Goal: Task Accomplishment & Management: Manage account settings

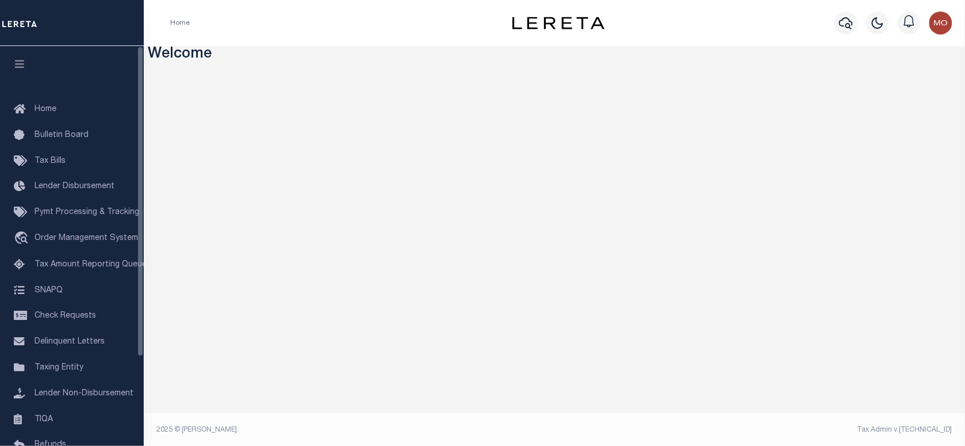
click at [857, 27] on div at bounding box center [846, 23] width 32 height 40
click at [844, 29] on icon "button" at bounding box center [846, 23] width 14 height 14
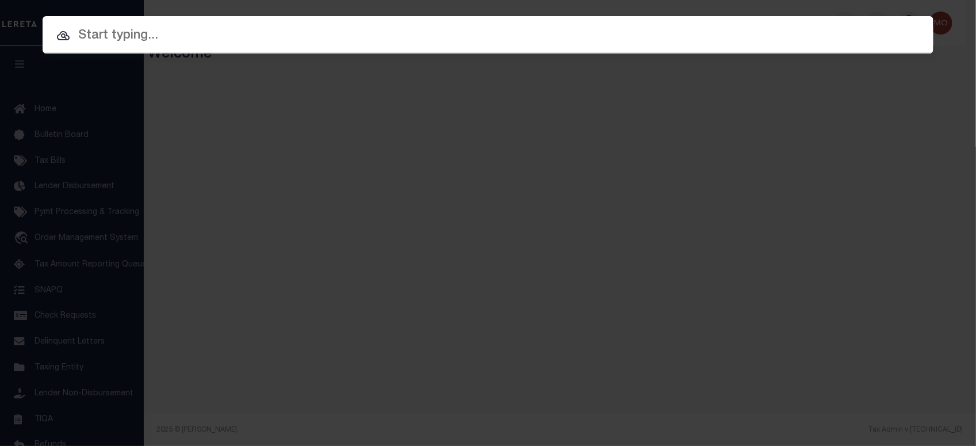
click at [167, 30] on input "text" at bounding box center [488, 36] width 891 height 20
paste input "900006418"
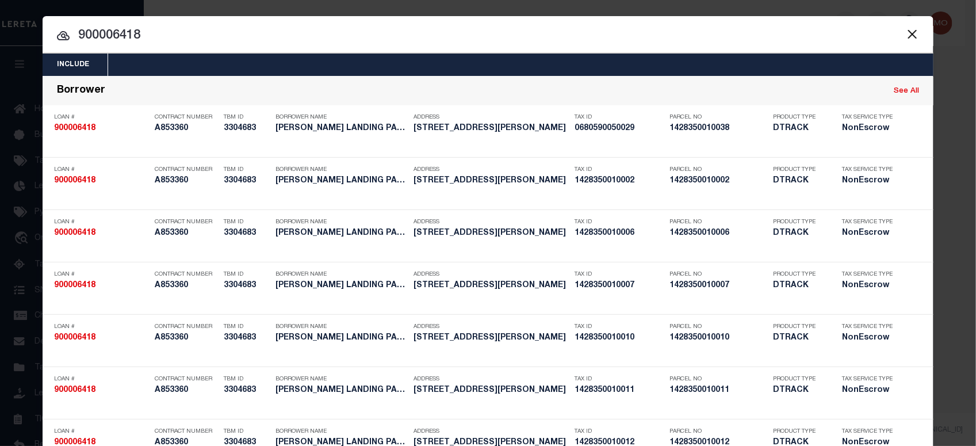
click at [154, 36] on input "900006418" at bounding box center [488, 36] width 891 height 20
drag, startPoint x: 148, startPoint y: 29, endPoint x: -3, endPoint y: 50, distance: 152.1
click at [0, 50] on html "Home Profile" at bounding box center [488, 223] width 976 height 447
paste input "720019435"
type input "720019435"
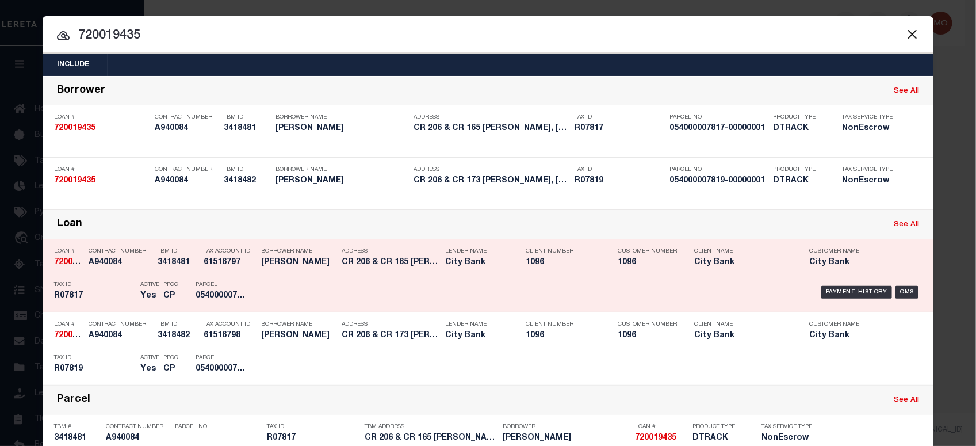
click at [237, 292] on h5 "054000007817-00000001" at bounding box center [221, 296] width 52 height 10
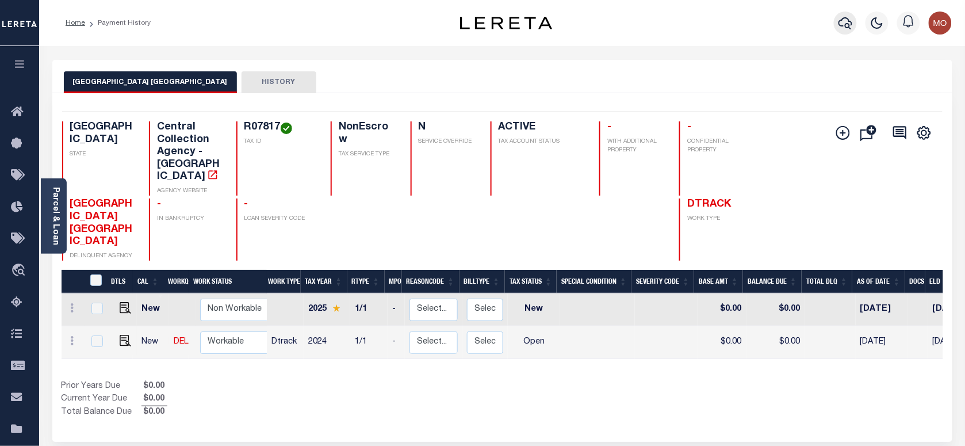
click at [846, 21] on icon "button" at bounding box center [845, 23] width 14 height 14
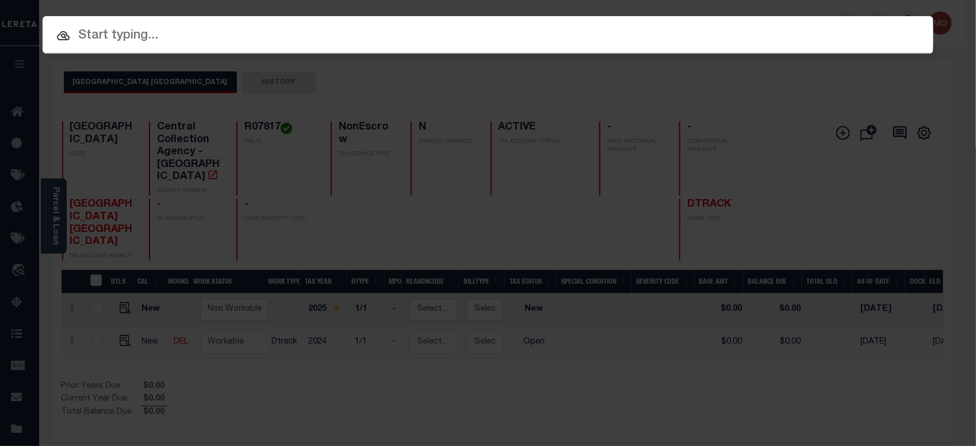
click at [144, 33] on input "text" at bounding box center [488, 36] width 891 height 20
paste input "100019318"
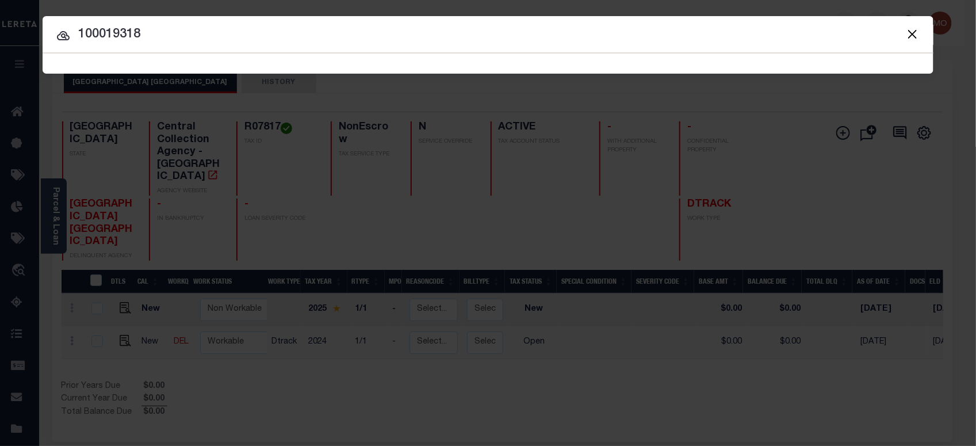
type input "100019318"
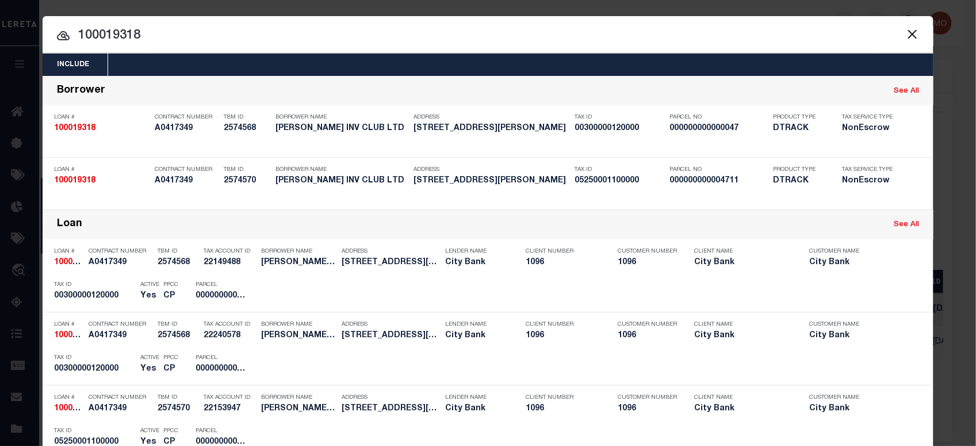
click at [191, 30] on input "100019318" at bounding box center [488, 36] width 891 height 20
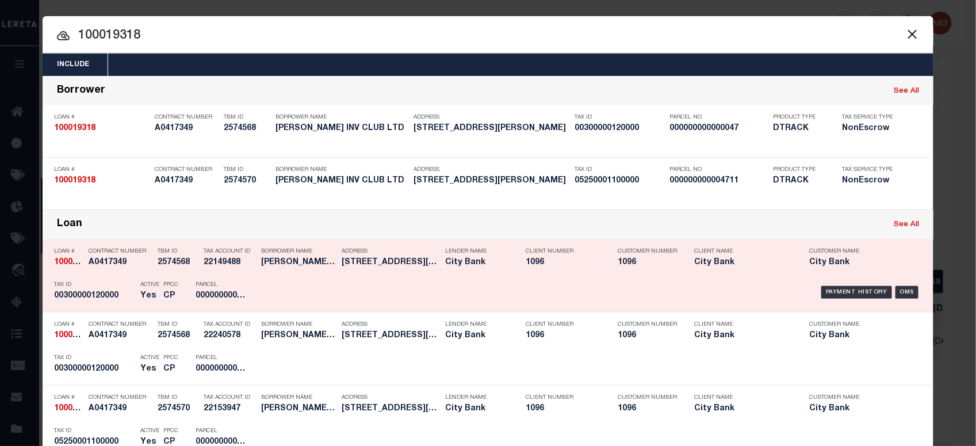
click at [179, 285] on div "PPCC CP" at bounding box center [171, 291] width 32 height 33
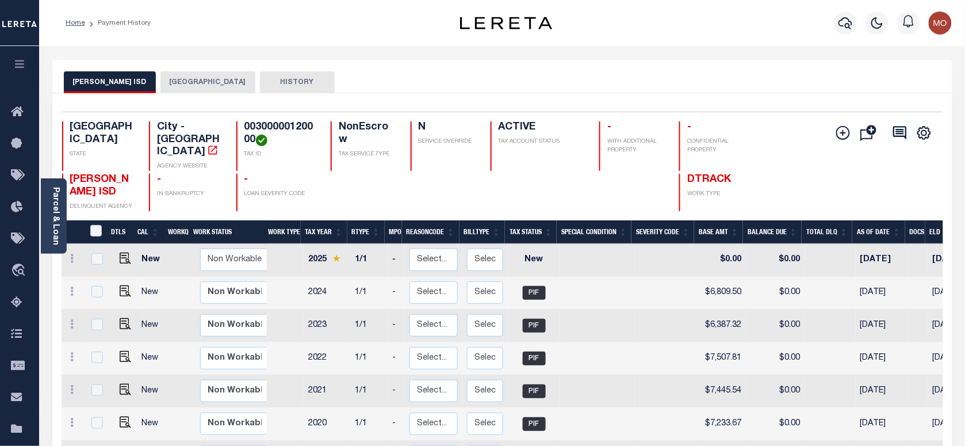
scroll to position [3, 0]
click at [182, 79] on button "ANDREWS COUNTY" at bounding box center [207, 82] width 95 height 22
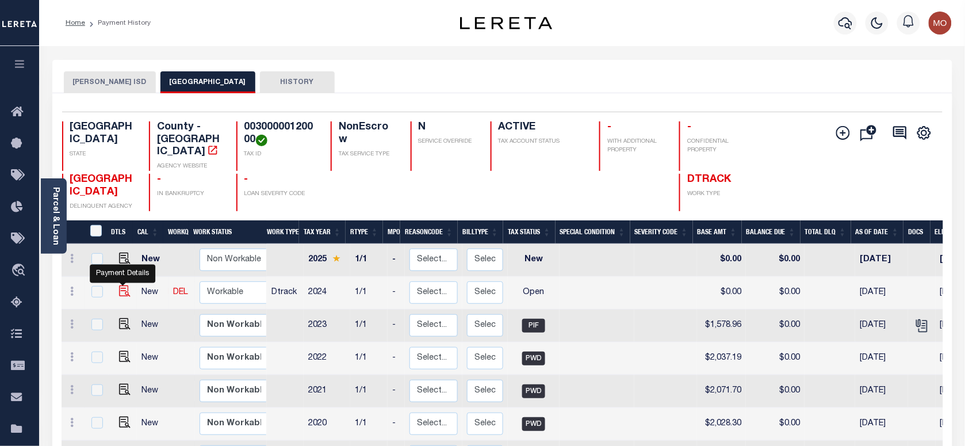
click at [124, 285] on img "" at bounding box center [124, 290] width 11 height 11
checkbox input "true"
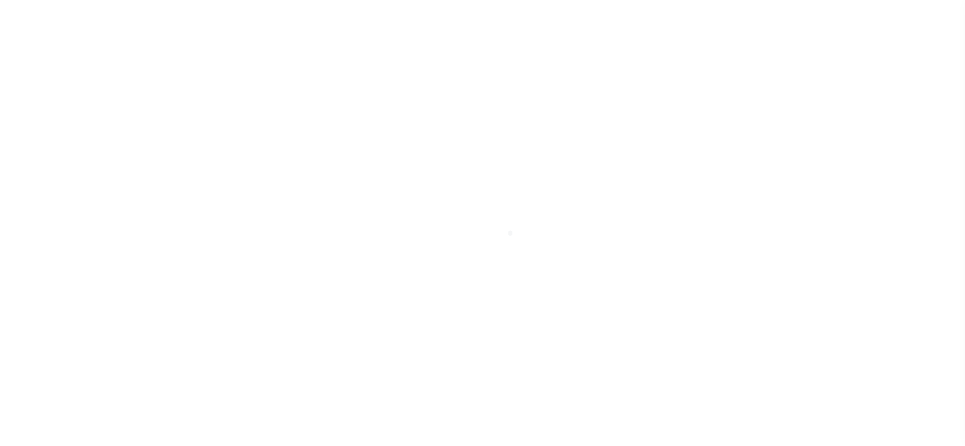
select select "OP2"
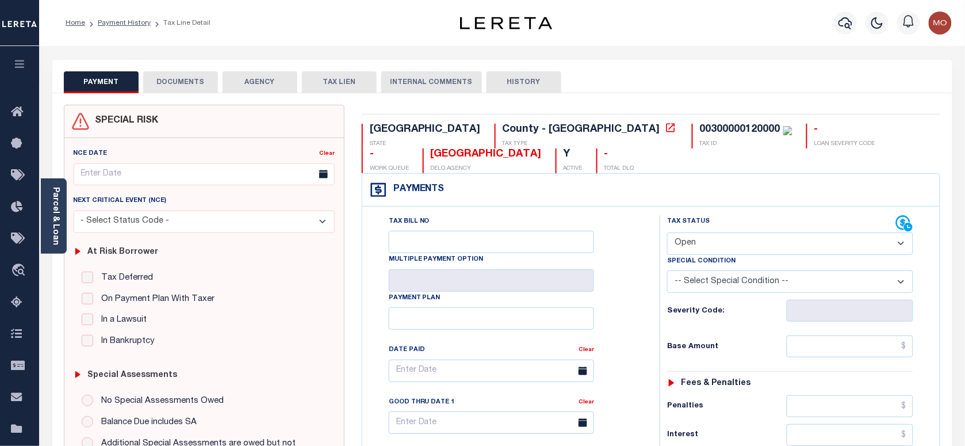
click at [700, 124] on div "00300000120000" at bounding box center [740, 129] width 80 height 10
copy div "00300000120000"
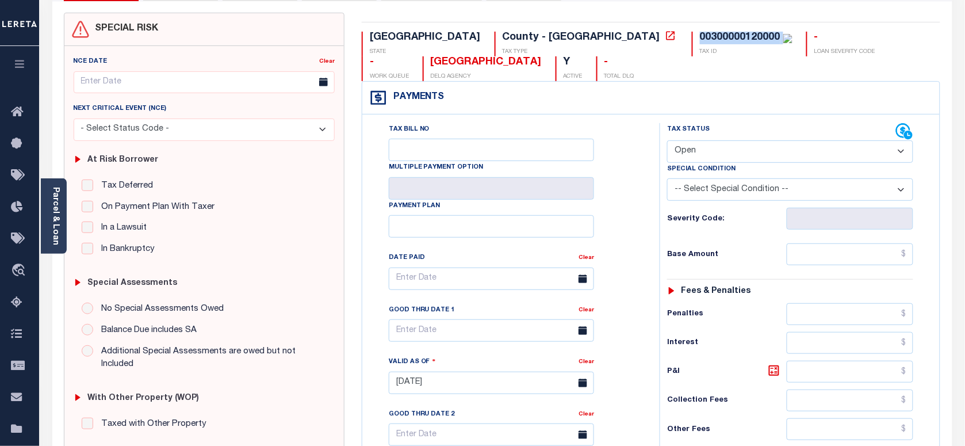
scroll to position [144, 0]
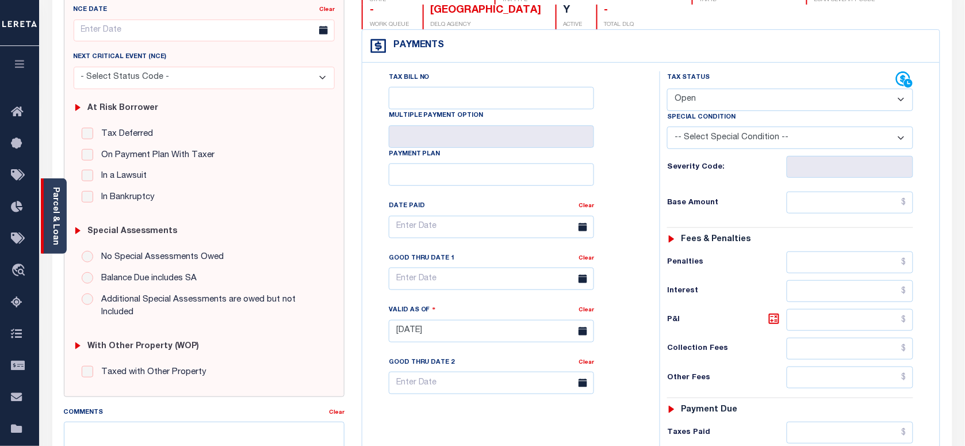
click at [57, 219] on link "Parcel & Loan" at bounding box center [55, 216] width 8 height 58
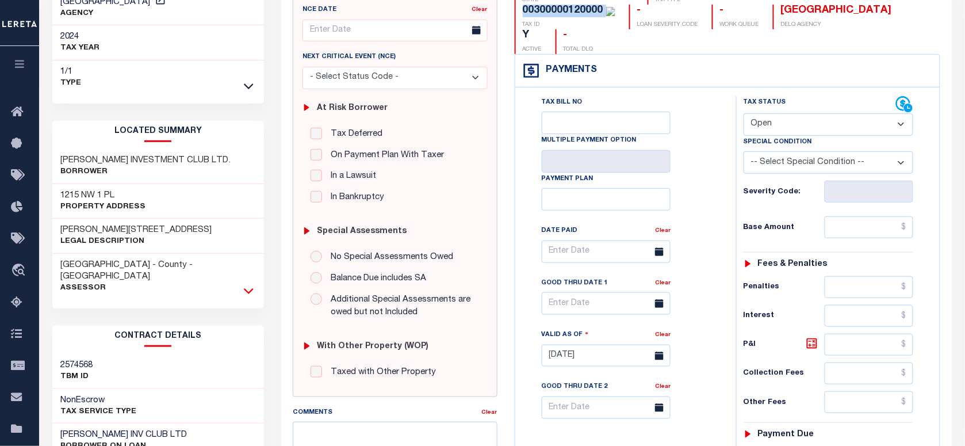
click at [245, 288] on icon at bounding box center [249, 291] width 10 height 6
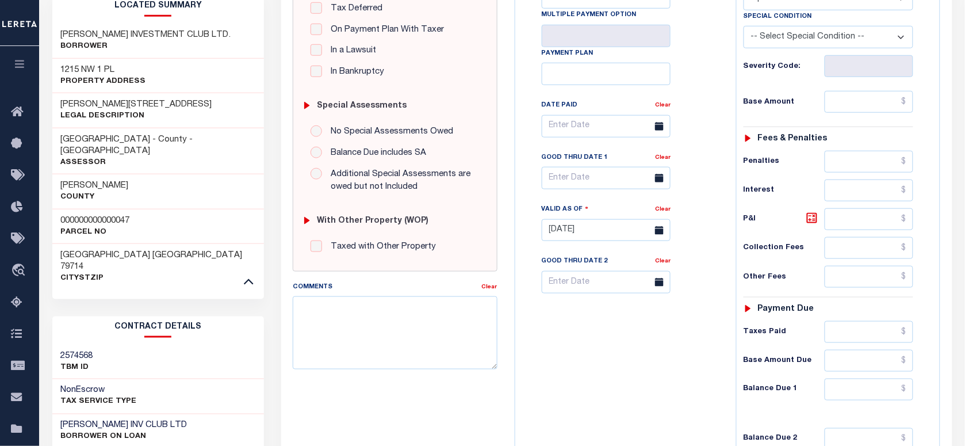
scroll to position [79, 0]
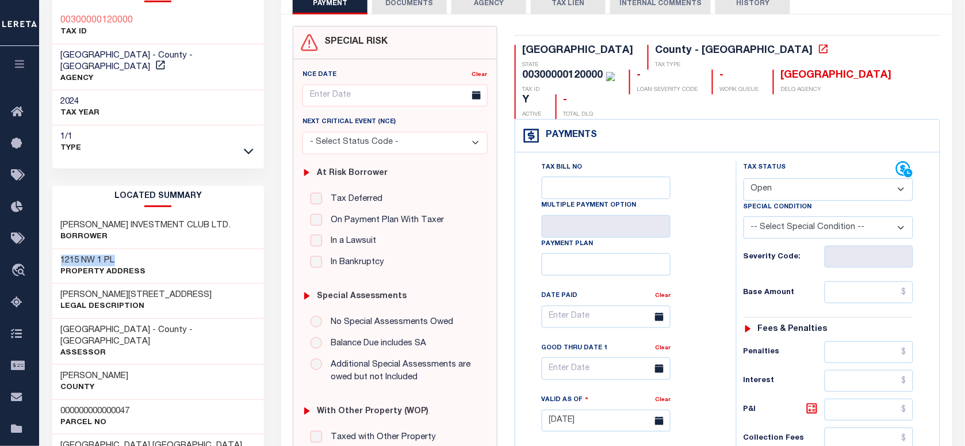
drag, startPoint x: 82, startPoint y: 246, endPoint x: 60, endPoint y: 246, distance: 21.3
click at [61, 255] on h3 "1215 NW 1 PL" at bounding box center [103, 260] width 85 height 11
drag, startPoint x: 60, startPoint y: 246, endPoint x: 198, endPoint y: 265, distance: 139.3
click at [198, 266] on div "1215 NW 1 PL Property Address" at bounding box center [158, 266] width 212 height 35
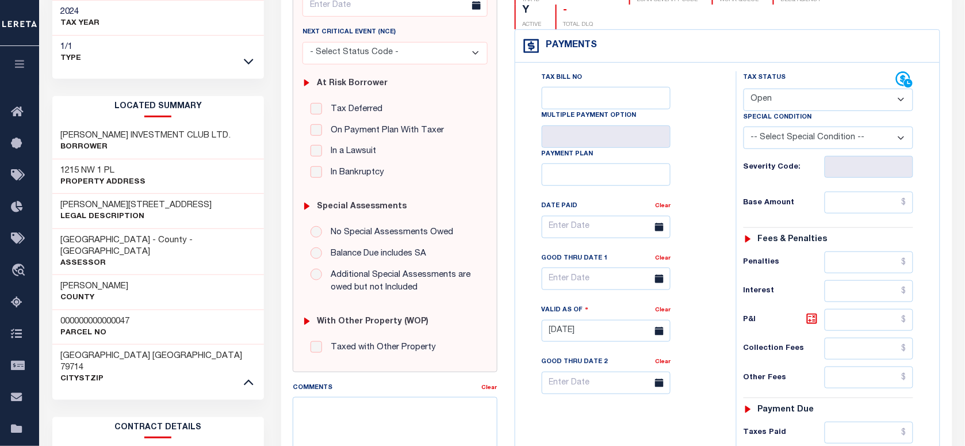
scroll to position [294, 0]
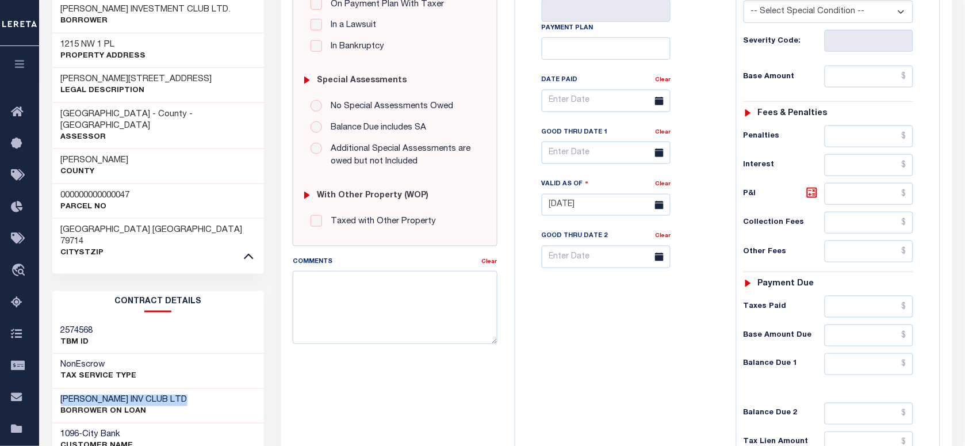
drag, startPoint x: 190, startPoint y: 363, endPoint x: 55, endPoint y: 359, distance: 135.2
click at [55, 389] on div "LARRY BORDELON INV CLUB LTD BORROWER ON LOAN" at bounding box center [158, 406] width 212 height 35
copy h3 "LARRY BORDELON INV CLUB LT"
click at [176, 406] on p "BORROWER ON LOAN" at bounding box center [124, 411] width 126 height 11
drag, startPoint x: 197, startPoint y: 359, endPoint x: 58, endPoint y: 361, distance: 139.1
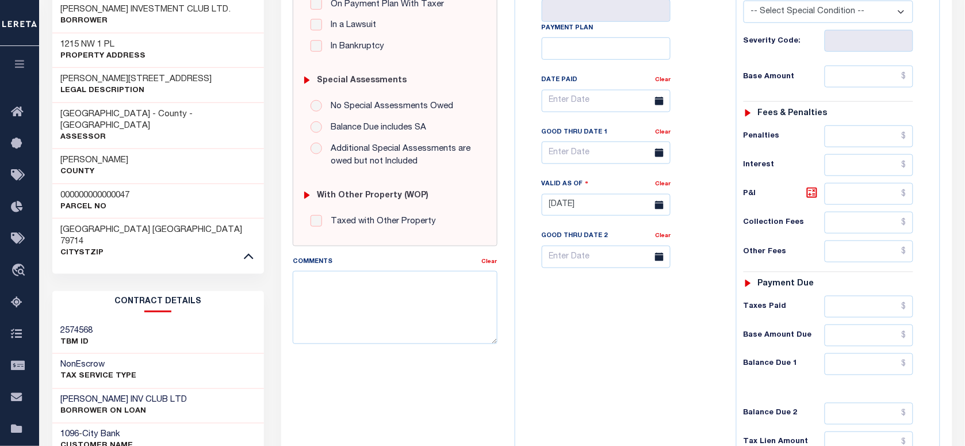
click at [58, 389] on div "LARRY BORDELON INV CLUB LTD BORROWER ON LOAN" at bounding box center [158, 406] width 212 height 35
copy h3 "LARRY BORDELON INV CLUB LTD"
click at [604, 320] on div "Tax Bill No Multiple Payment Option Payment Plan Clear" at bounding box center [622, 199] width 209 height 508
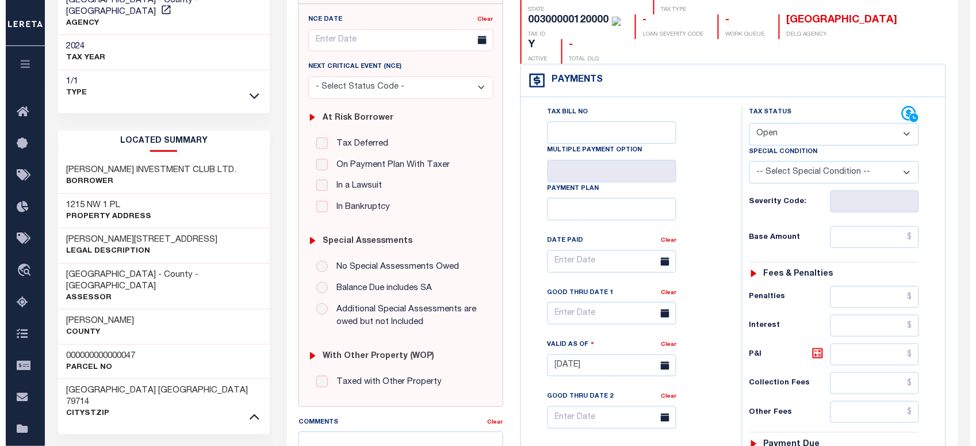
scroll to position [0, 0]
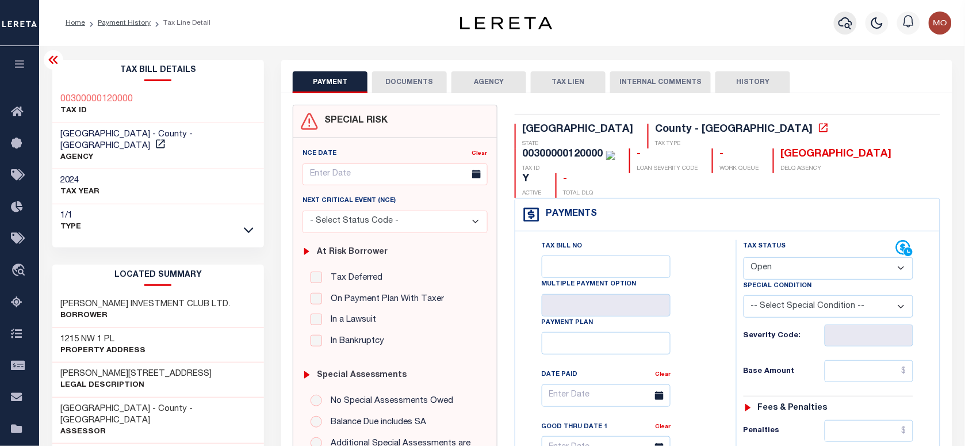
click at [845, 20] on icon "button" at bounding box center [845, 23] width 14 height 14
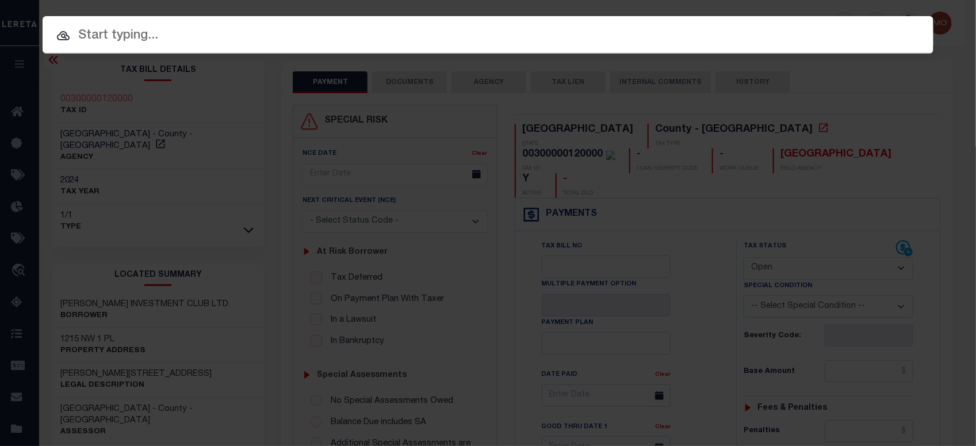
click at [171, 36] on input "text" at bounding box center [488, 36] width 891 height 20
paste input "900000505"
type input "900000505"
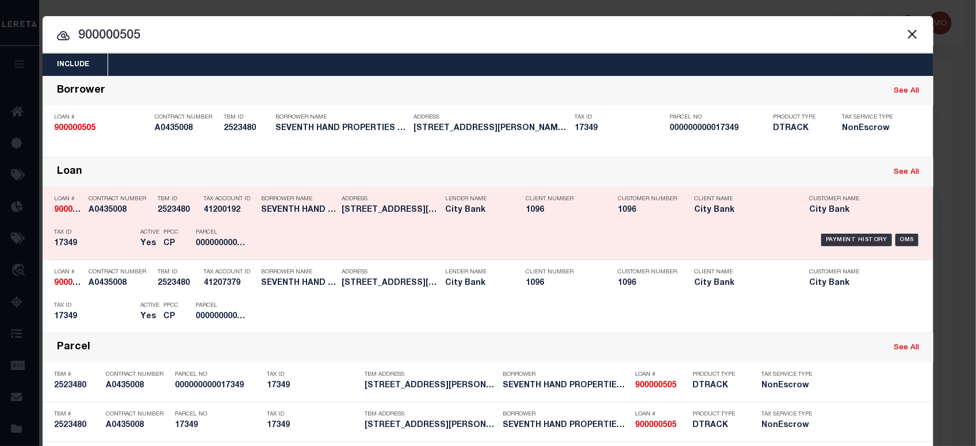
click at [70, 231] on p "Tax ID" at bounding box center [94, 232] width 80 height 7
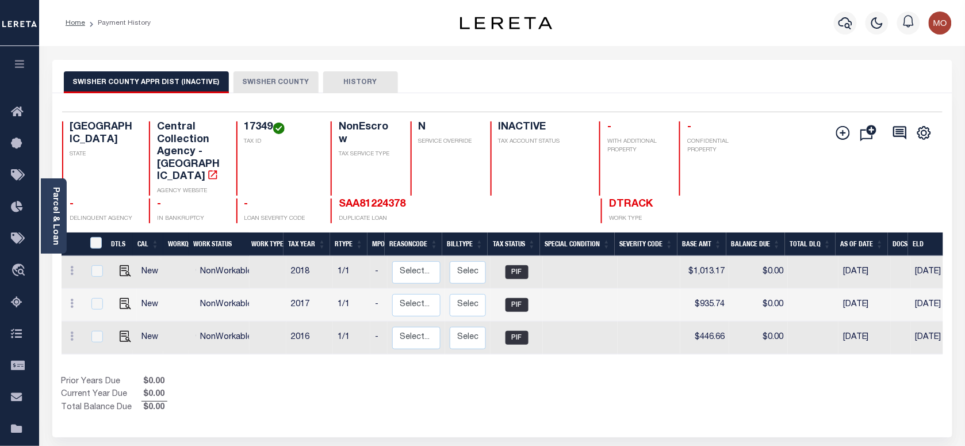
click at [279, 86] on button "SWISHER COUNTY" at bounding box center [275, 82] width 85 height 22
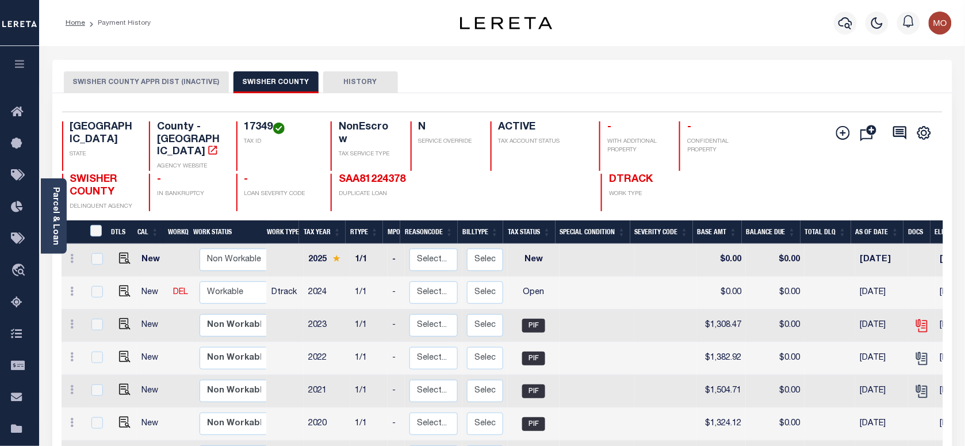
click at [918, 318] on icon at bounding box center [921, 325] width 15 height 15
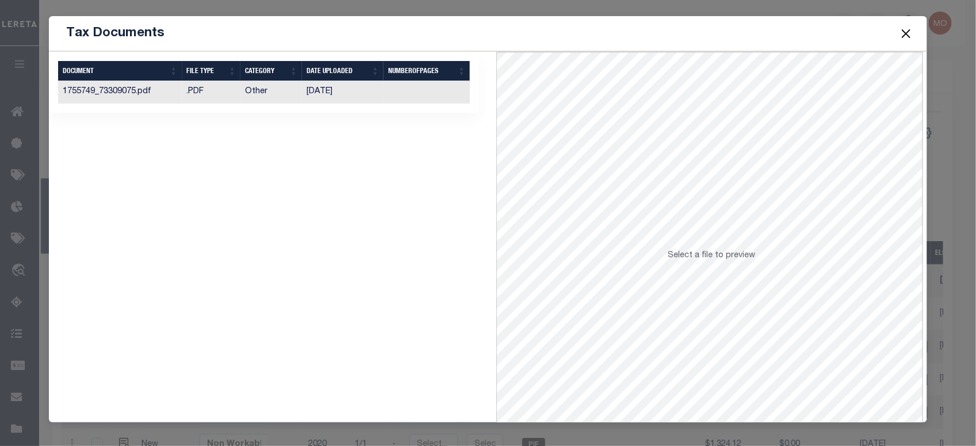
click at [277, 90] on td "Other" at bounding box center [271, 92] width 62 height 22
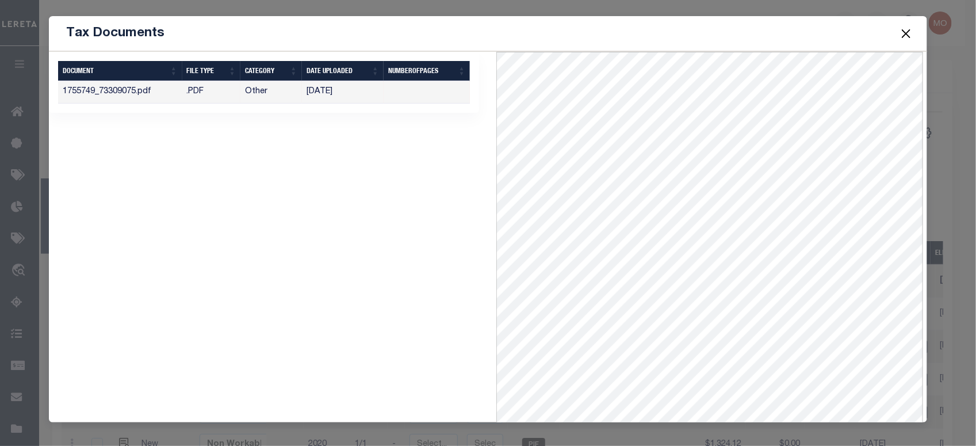
click at [903, 32] on button "Close" at bounding box center [905, 33] width 15 height 15
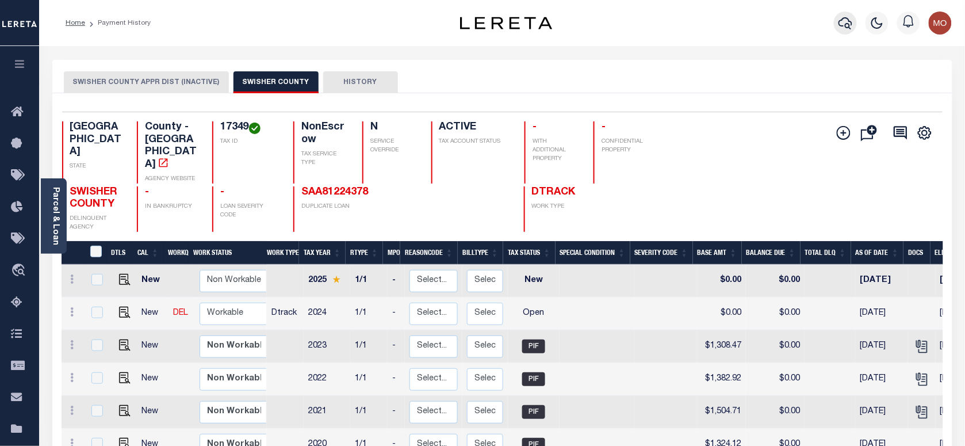
click at [849, 25] on icon "button" at bounding box center [845, 23] width 14 height 14
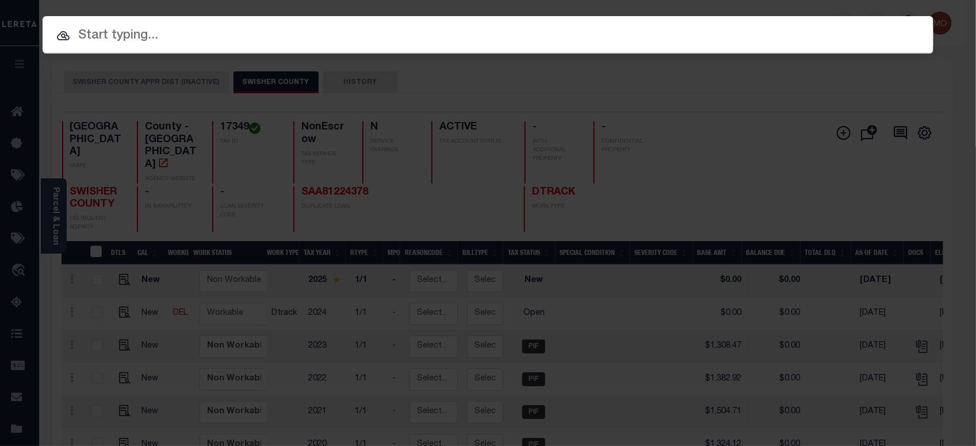
click at [193, 29] on input "text" at bounding box center [488, 36] width 891 height 20
paste input "370005290"
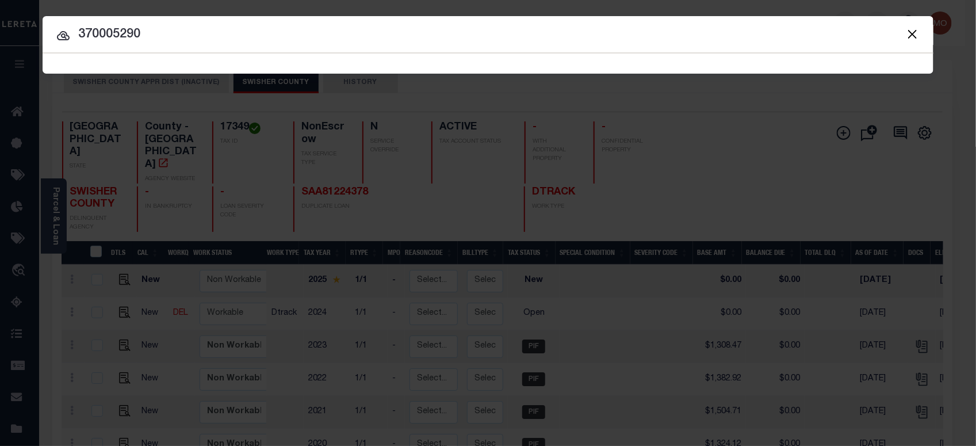
type input "370005290"
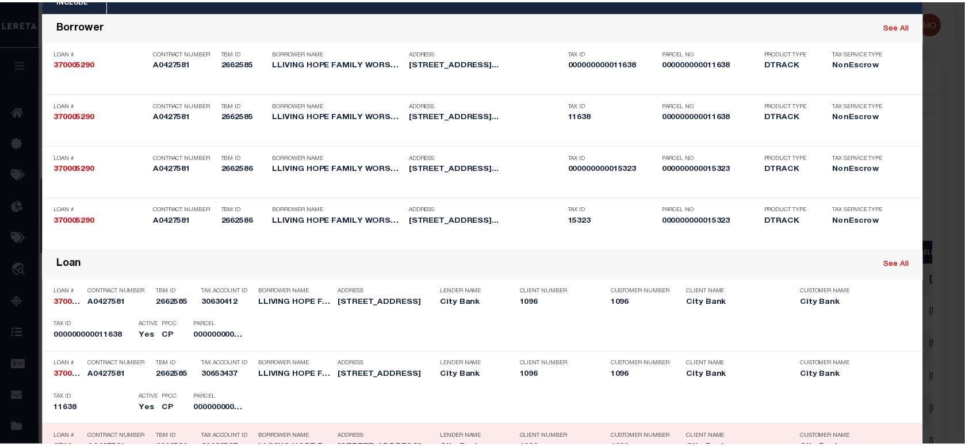
scroll to position [144, 0]
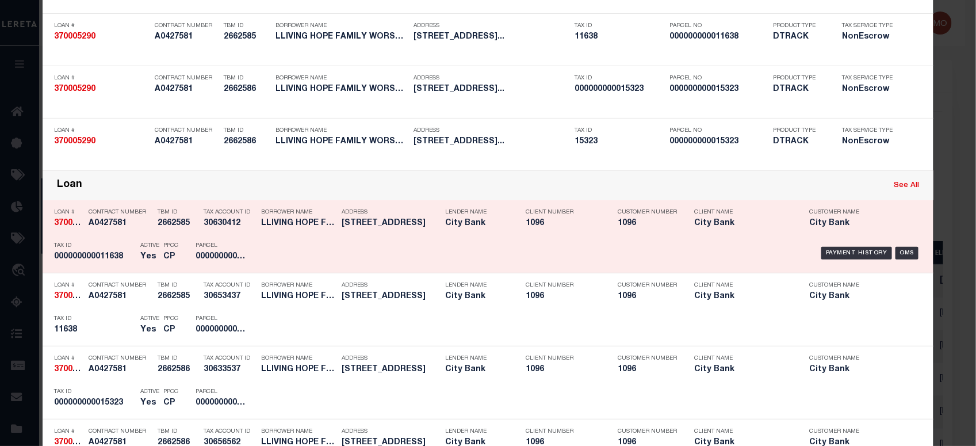
click at [133, 251] on div "Active Yes" at bounding box center [143, 252] width 23 height 33
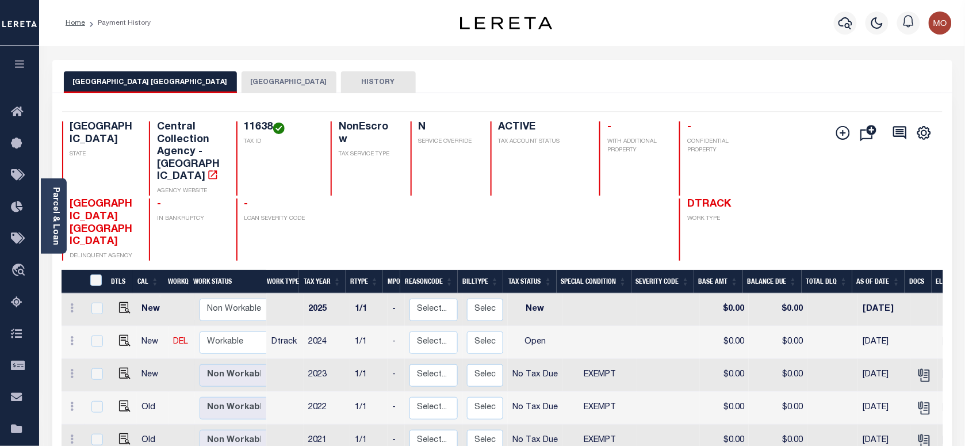
click at [251, 129] on h4 "11638" at bounding box center [280, 127] width 72 height 13
copy h4 "11638"
click at [124, 335] on img "" at bounding box center [124, 340] width 11 height 11
checkbox input "true"
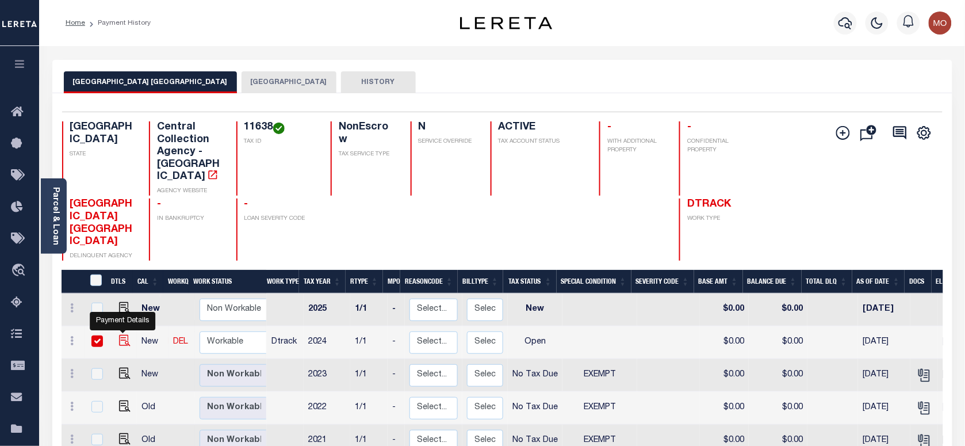
checkbox input "true"
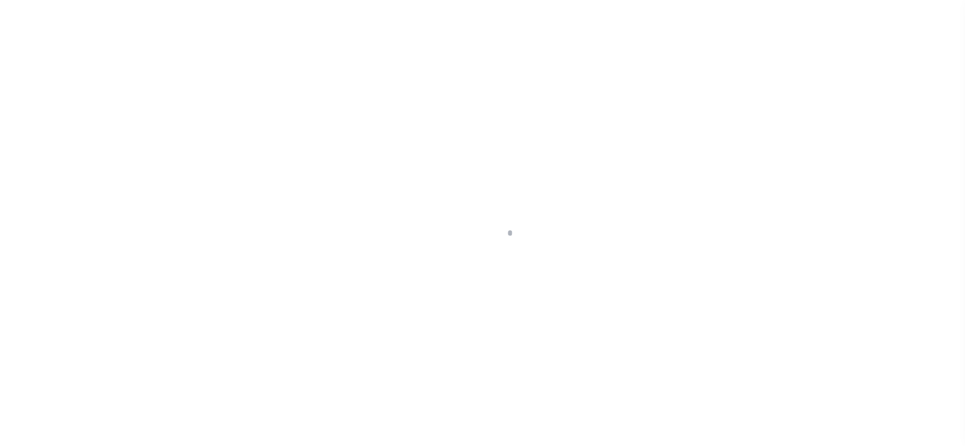
checkbox input "false"
type input "[DATE]"
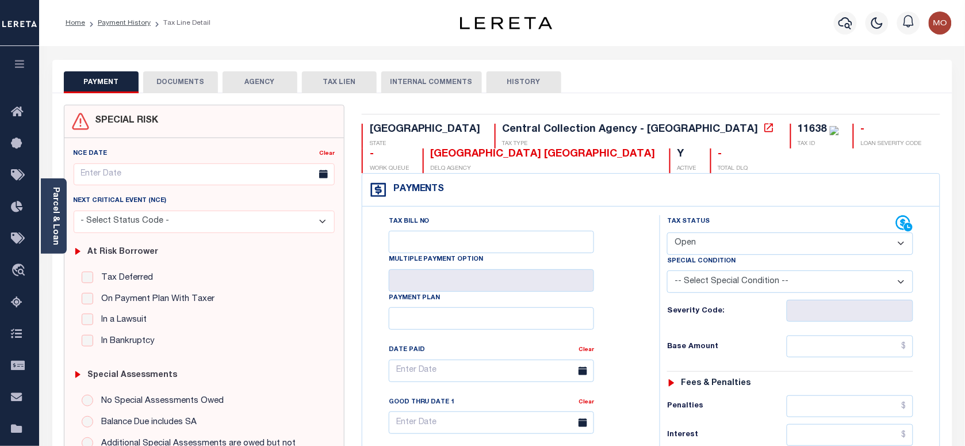
click at [722, 243] on select "- Select Status Code - Open Due/Unpaid Paid Incomplete No Tax Due Internal Refu…" at bounding box center [790, 243] width 246 height 22
select select "NTX"
click at [667, 233] on select "- Select Status Code - Open Due/Unpaid Paid Incomplete No Tax Due Internal Refu…" at bounding box center [790, 243] width 246 height 22
type input "[DATE]"
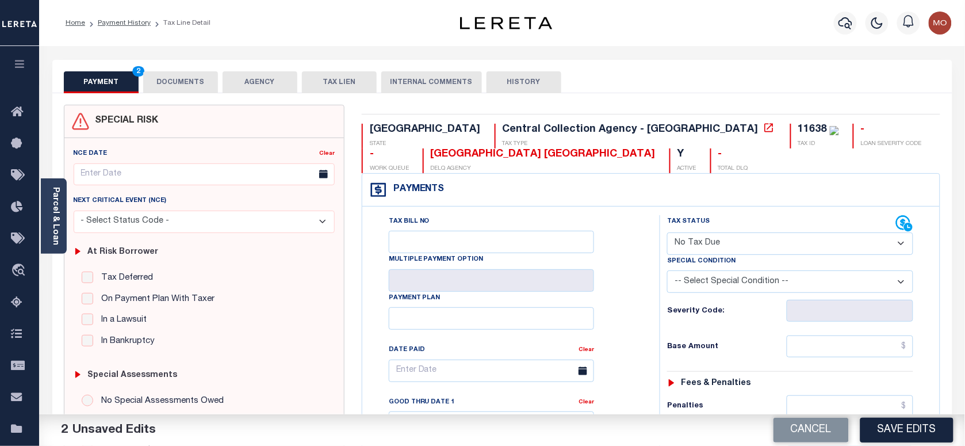
click at [703, 288] on select "-- Select Special Condition -- 3RD PARTY TAX LIEN AGENCY TAX LIEN (A.K.A Inside…" at bounding box center [790, 281] width 246 height 22
select select "5"
click at [667, 273] on select "-- Select Special Condition -- 3RD PARTY TAX LIEN AGENCY TAX LIEN (A.K.A Inside…" at bounding box center [790, 281] width 246 height 22
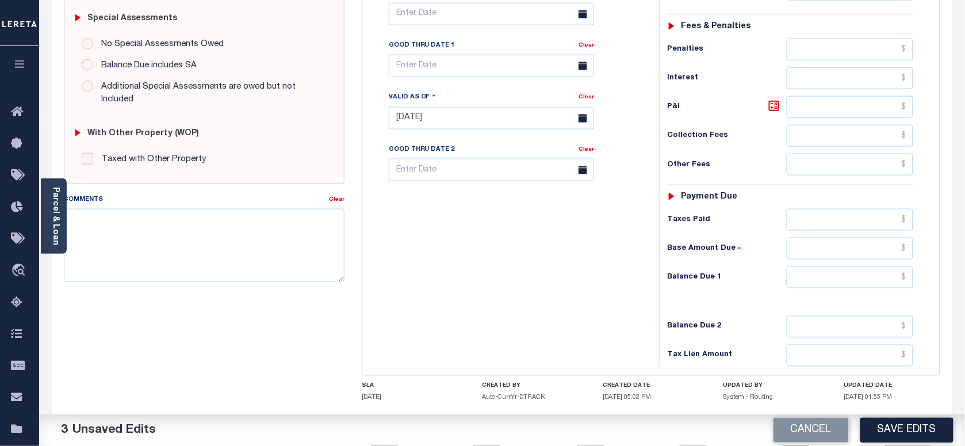
scroll to position [359, 0]
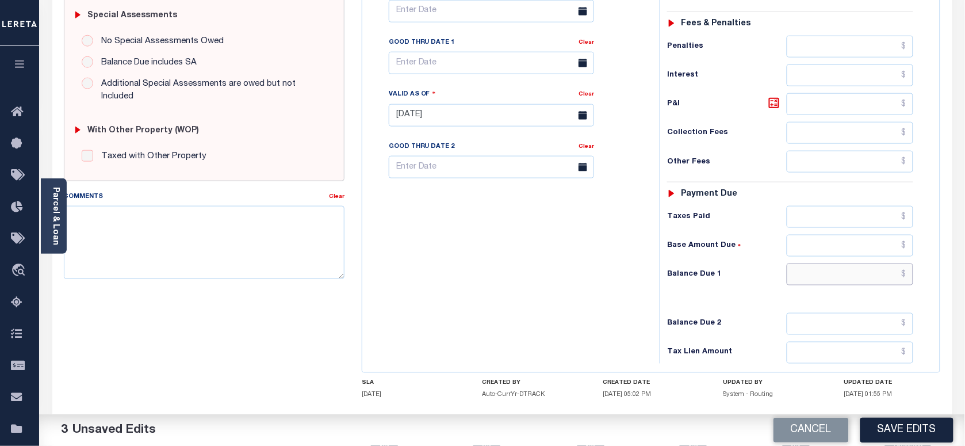
click at [818, 277] on input "text" at bounding box center [850, 274] width 127 height 22
type input "$0.00"
click at [440, 297] on div "Tax Bill No Multiple Payment Option Payment Plan Clear" at bounding box center [508, 110] width 286 height 508
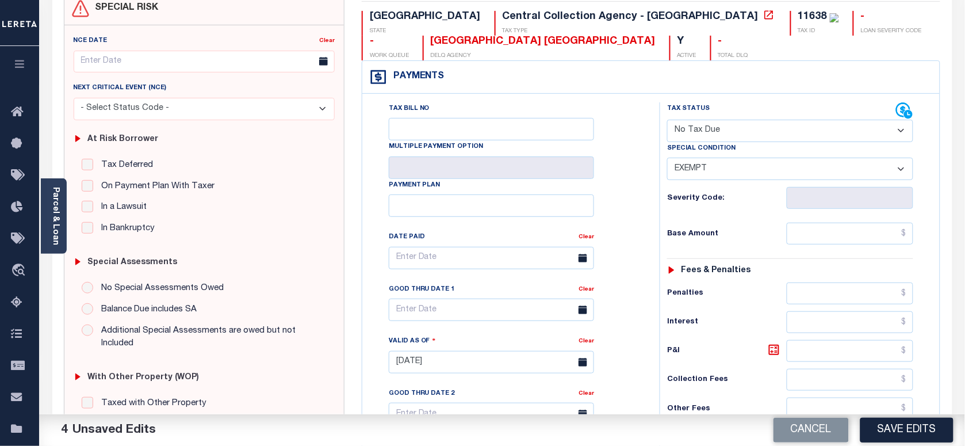
scroll to position [0, 0]
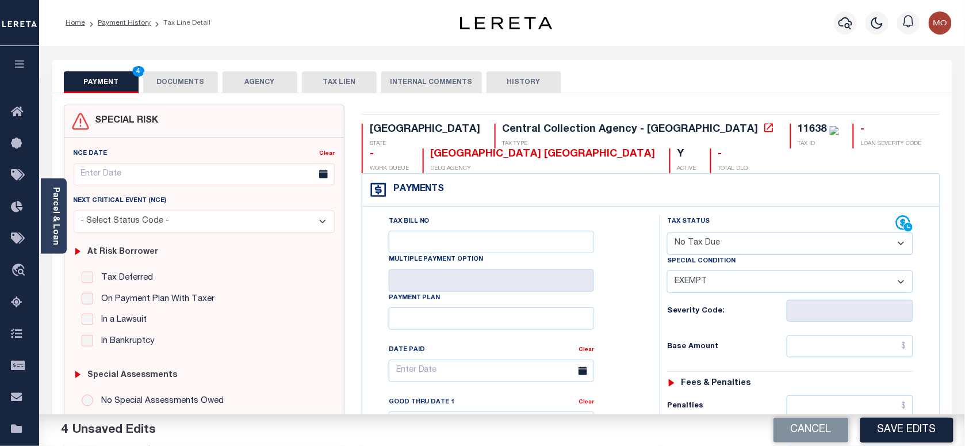
click at [798, 129] on div "11638" at bounding box center [812, 129] width 29 height 10
copy div "11638"
click at [173, 78] on button "DOCUMENTS" at bounding box center [180, 82] width 75 height 22
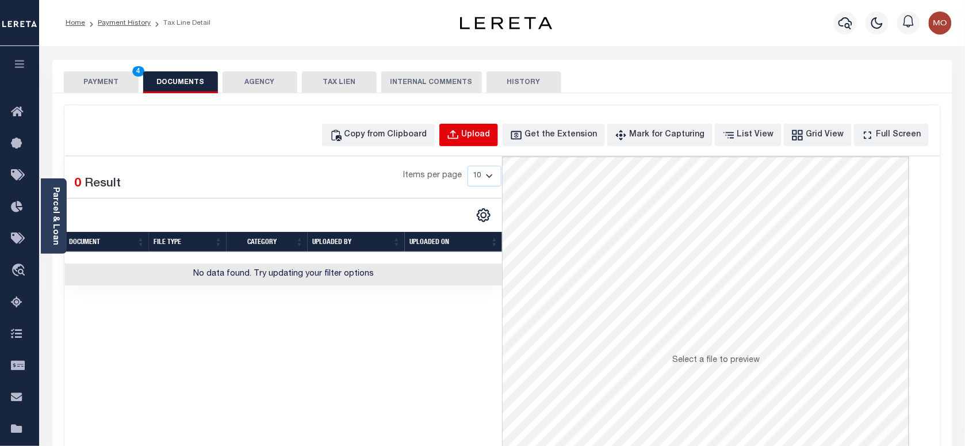
click at [484, 134] on div "Upload" at bounding box center [476, 135] width 29 height 13
select select "POP"
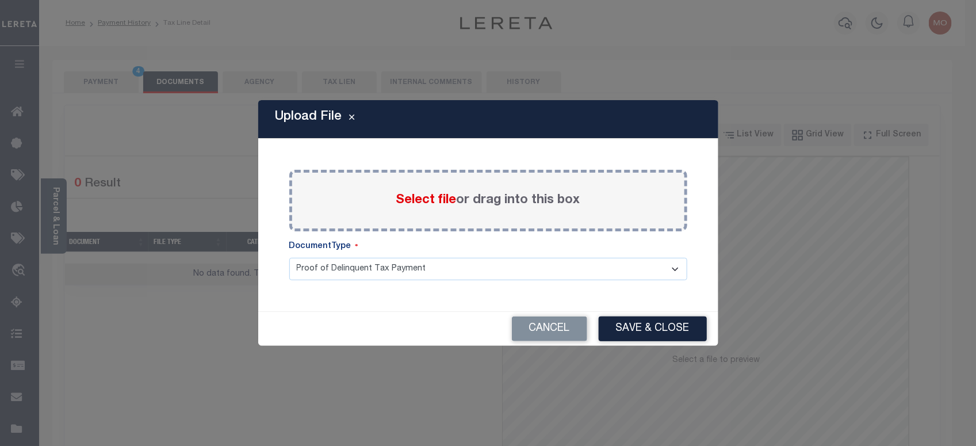
click at [410, 202] on span "Select file" at bounding box center [426, 200] width 60 height 13
click at [0, 0] on input "Select file or drag into this box" at bounding box center [0, 0] width 0 height 0
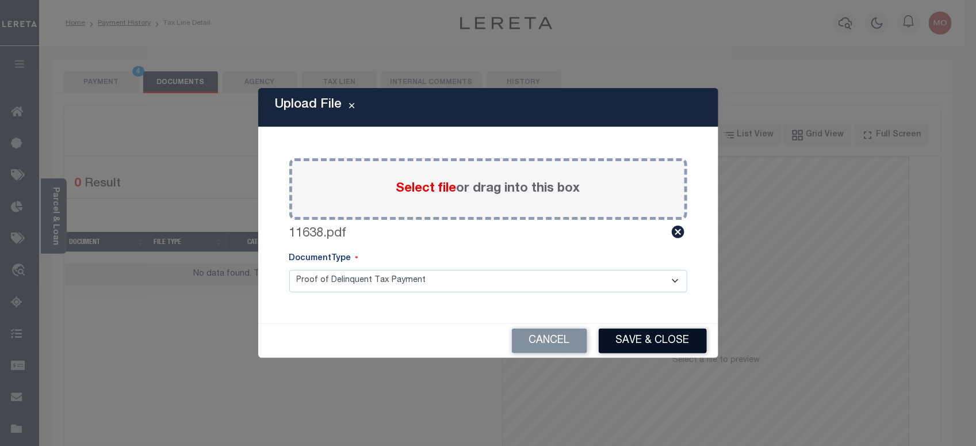
click at [651, 333] on button "Save & Close" at bounding box center [653, 340] width 108 height 25
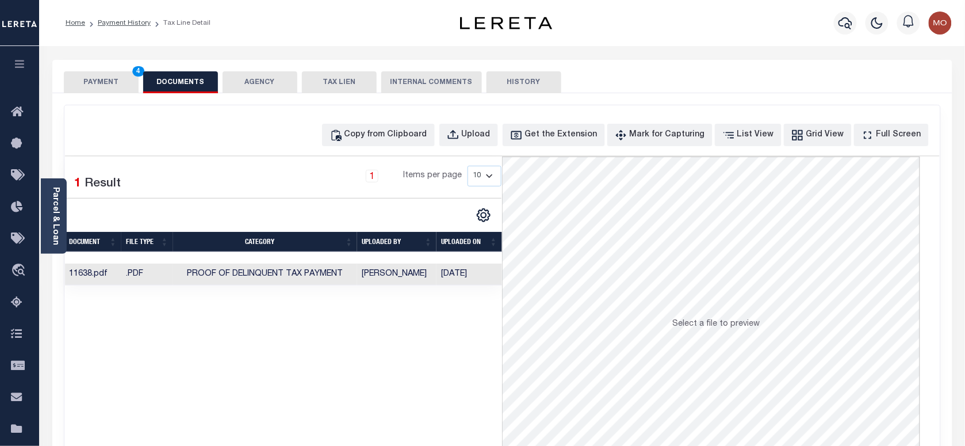
click at [101, 82] on button "PAYMENT 4" at bounding box center [101, 82] width 75 height 22
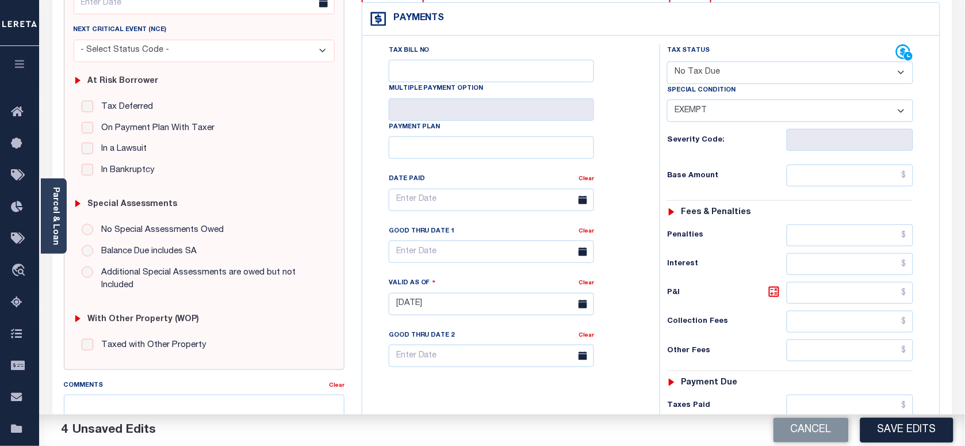
scroll to position [216, 0]
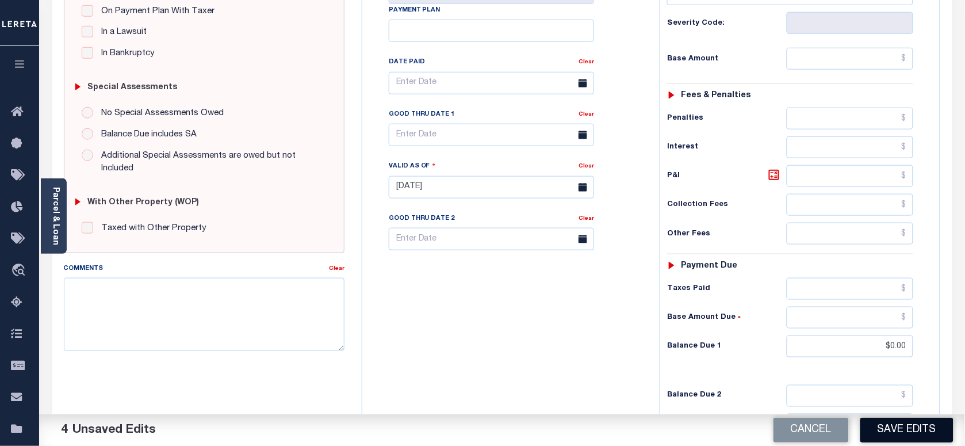
click at [904, 424] on button "Save Edits" at bounding box center [906, 429] width 93 height 25
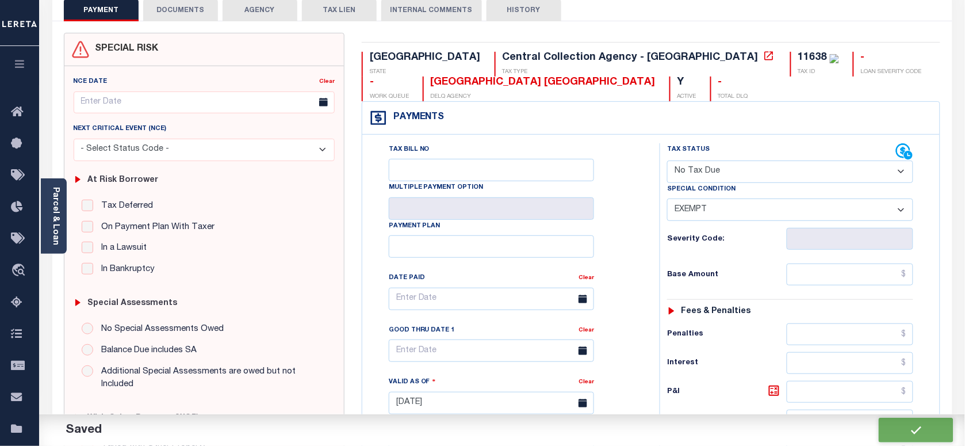
checkbox input "false"
type input "$0"
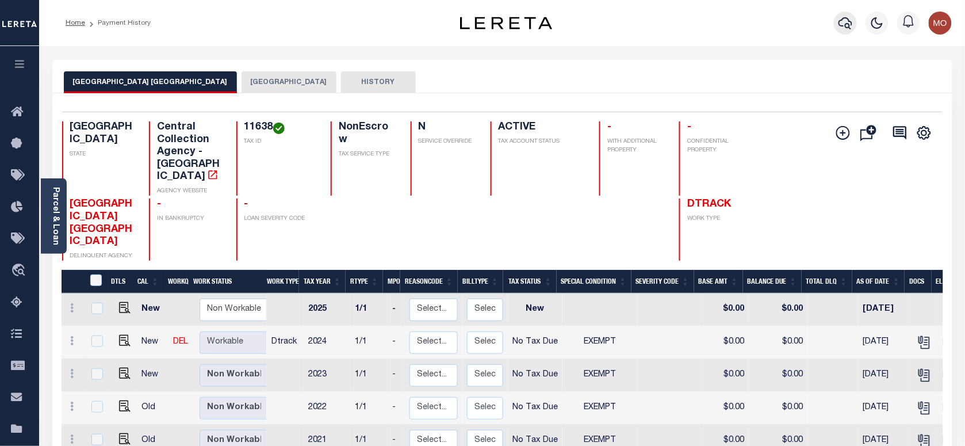
click at [839, 23] on icon "button" at bounding box center [845, 23] width 14 height 12
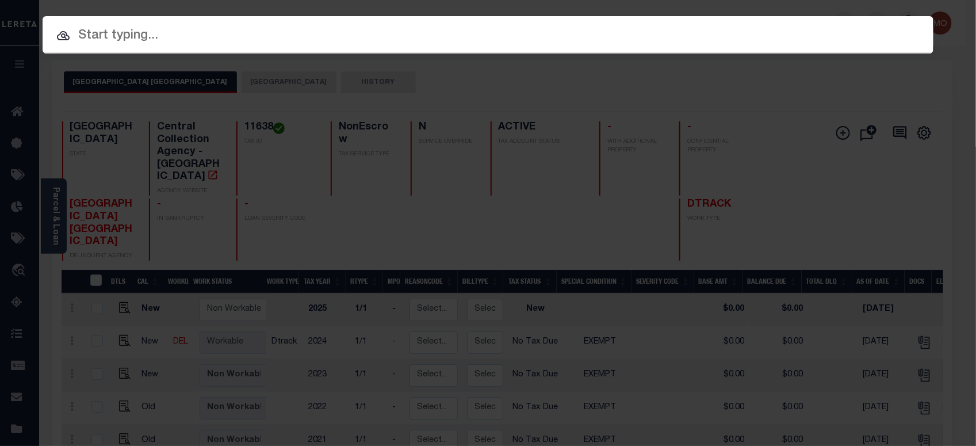
paste input "720005218"
click at [231, 37] on input "text" at bounding box center [488, 36] width 891 height 20
type input "720005218"
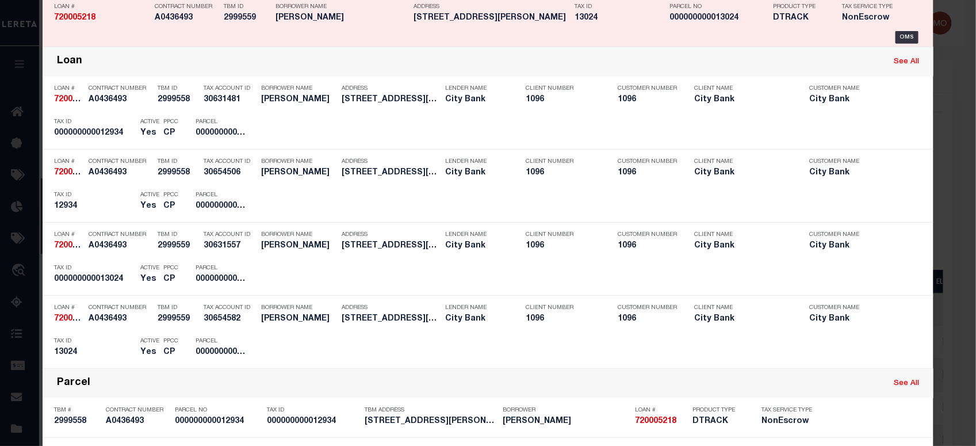
scroll to position [287, 0]
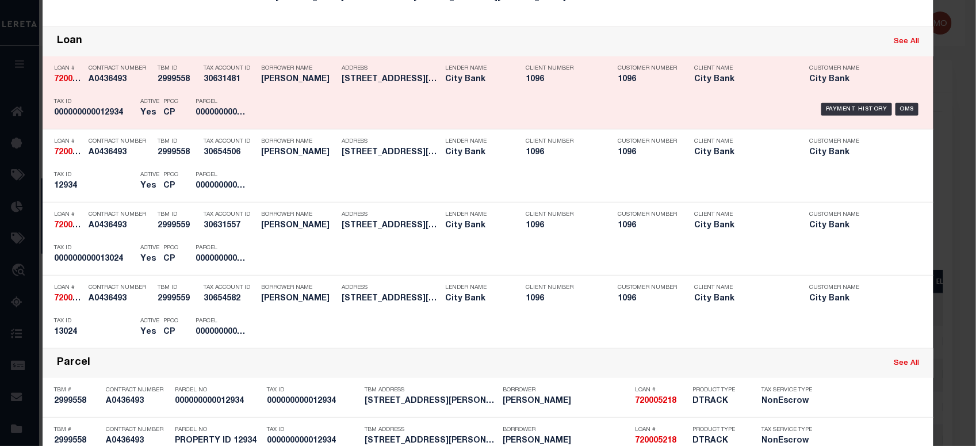
click at [132, 112] on div "Active Yes" at bounding box center [143, 109] width 23 height 33
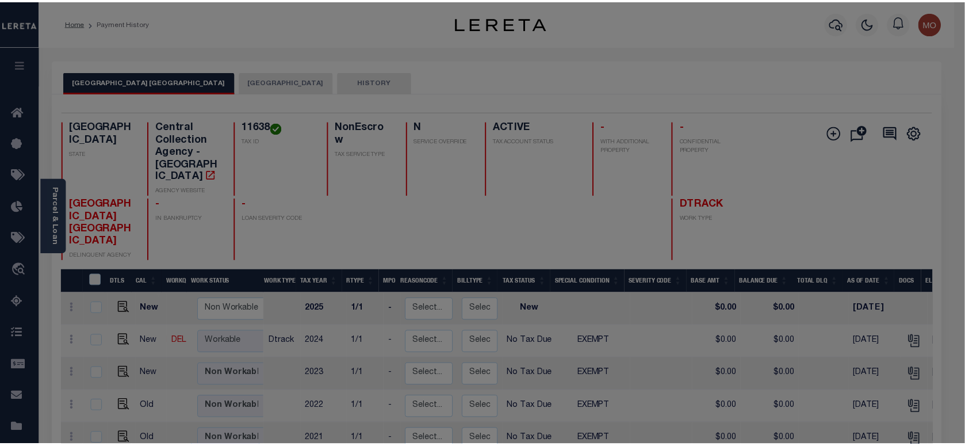
scroll to position [0, 0]
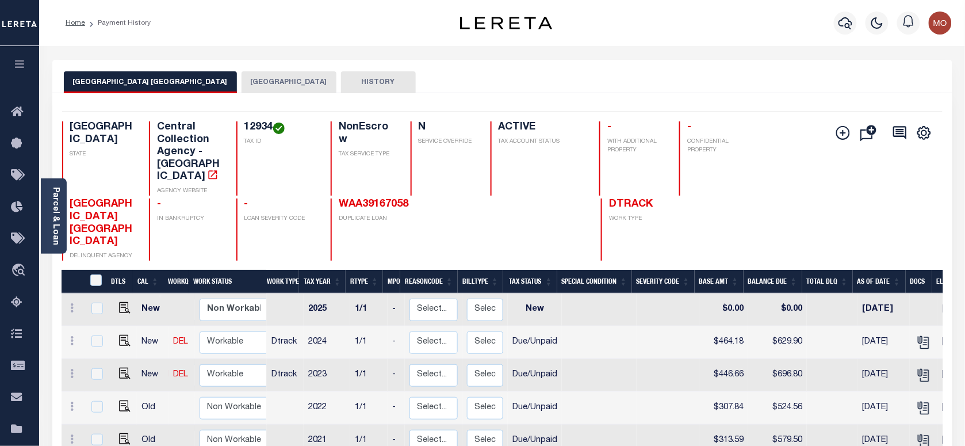
click at [268, 125] on h4 "12934" at bounding box center [280, 127] width 72 height 13
copy h4 "12934"
click at [119, 335] on img "" at bounding box center [124, 340] width 11 height 11
checkbox input "true"
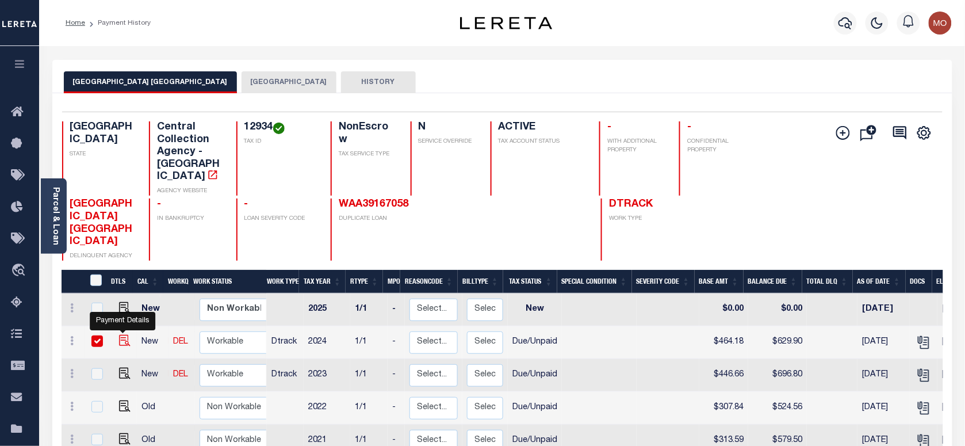
checkbox input "true"
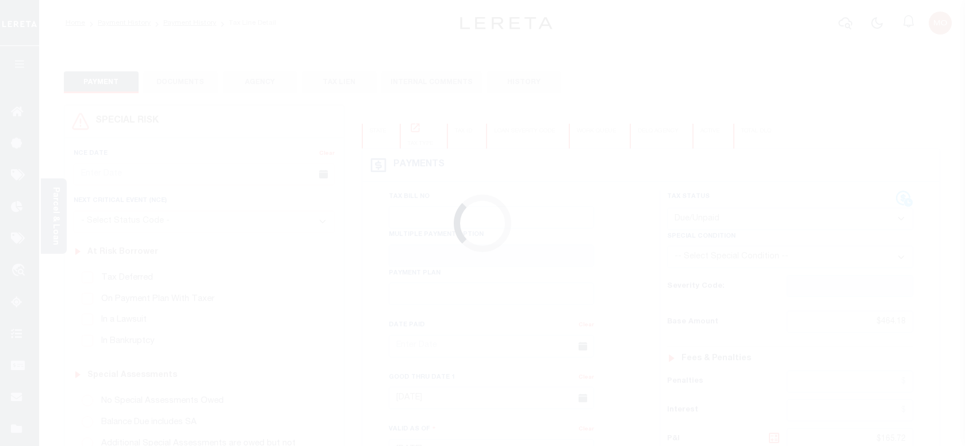
select select "DUE"
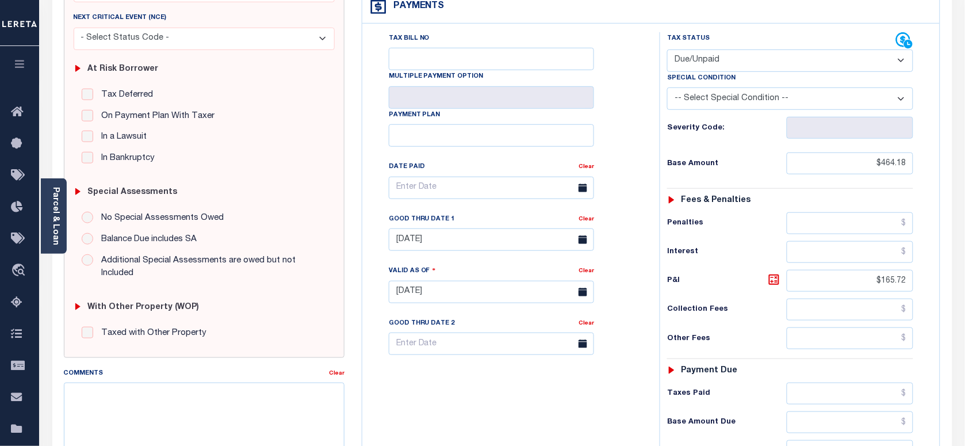
scroll to position [287, 0]
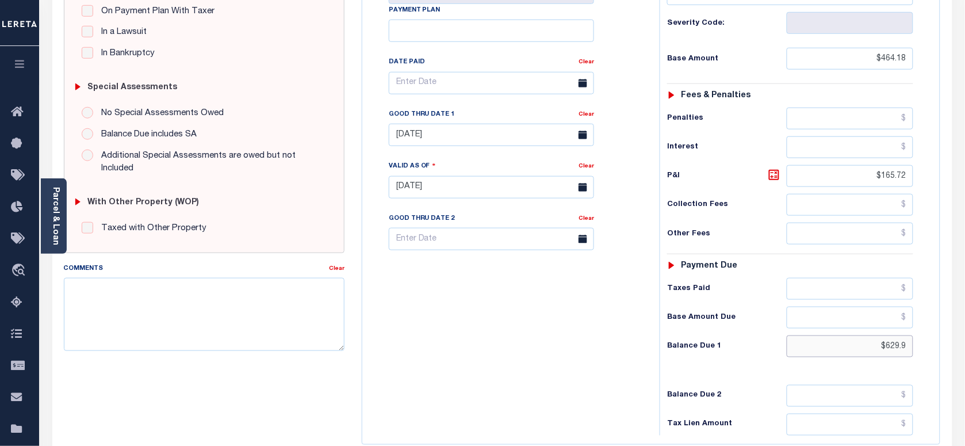
drag, startPoint x: 911, startPoint y: 366, endPoint x: 975, endPoint y: 351, distance: 65.4
click at [964, 371] on html "Home Payment History Payment History Tax Line Detail Profile Sign out" at bounding box center [482, 149] width 965 height 872
paste input "668.41"
type input "$668.41"
type input "[DATE]"
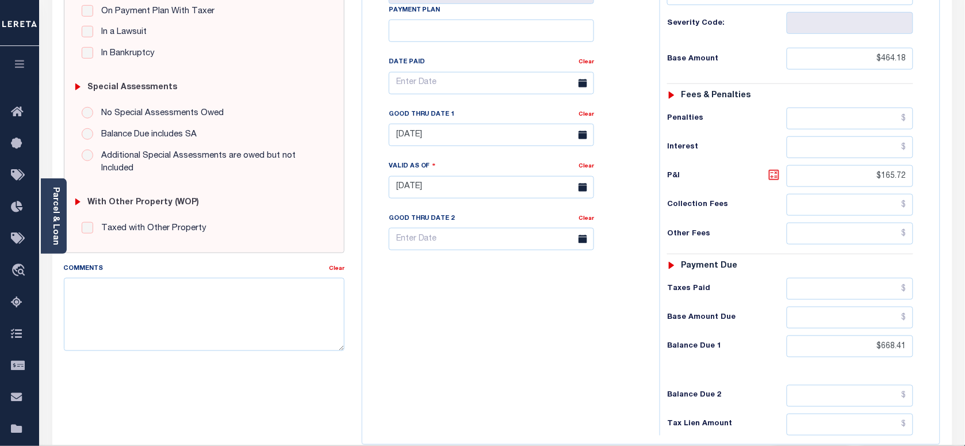
click at [770, 177] on icon at bounding box center [774, 175] width 14 height 14
type input "$204.23"
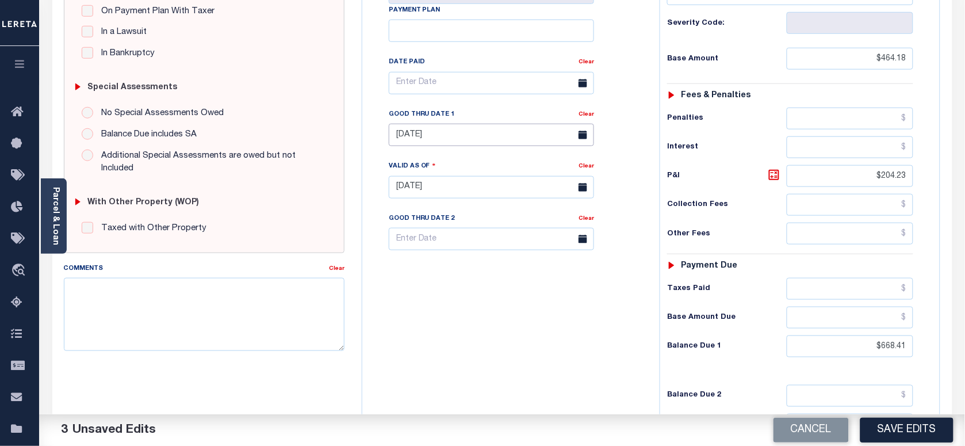
click at [466, 137] on input "[DATE]" at bounding box center [491, 135] width 205 height 22
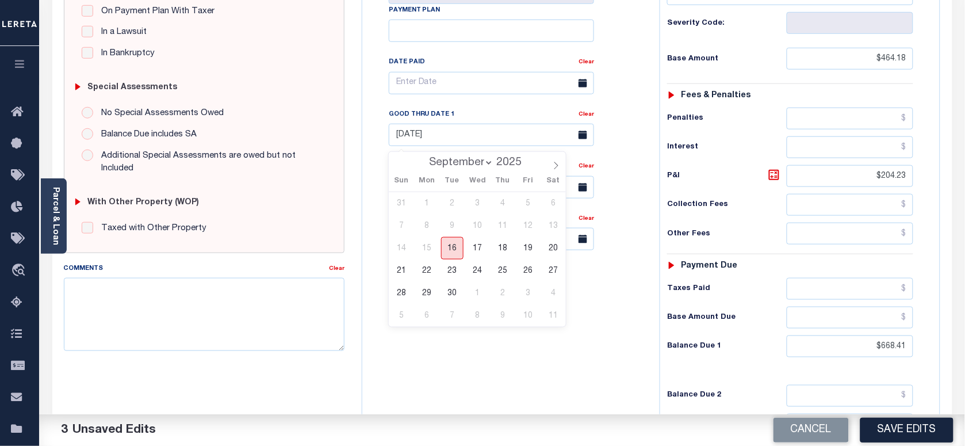
click at [450, 251] on span "16" at bounding box center [452, 248] width 22 height 22
type input "[DATE]"
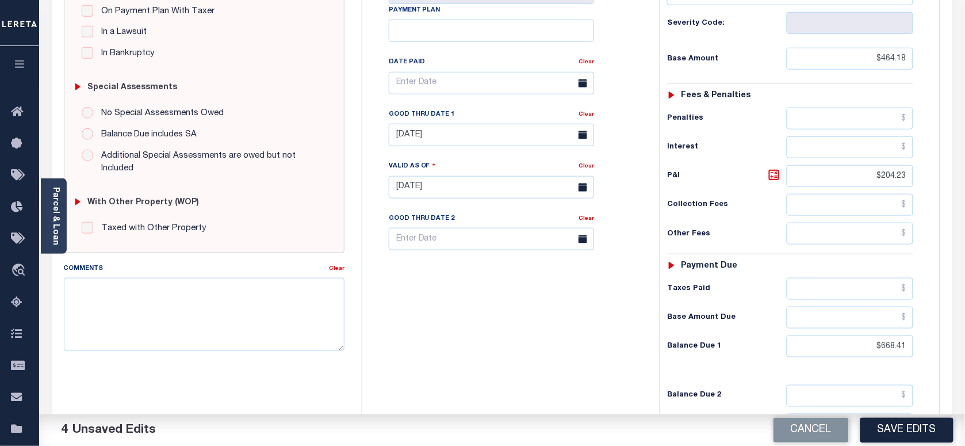
click at [446, 395] on div "Tax Bill No Multiple Payment Option Payment Plan Clear" at bounding box center [508, 182] width 286 height 508
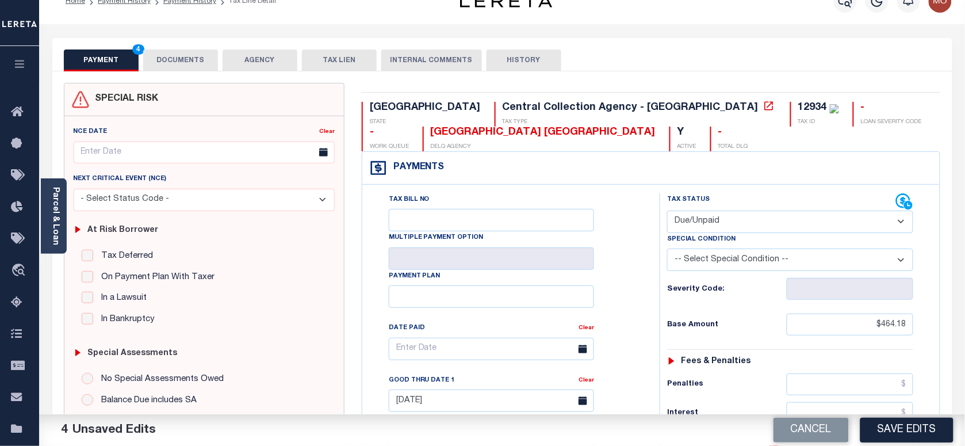
scroll to position [0, 0]
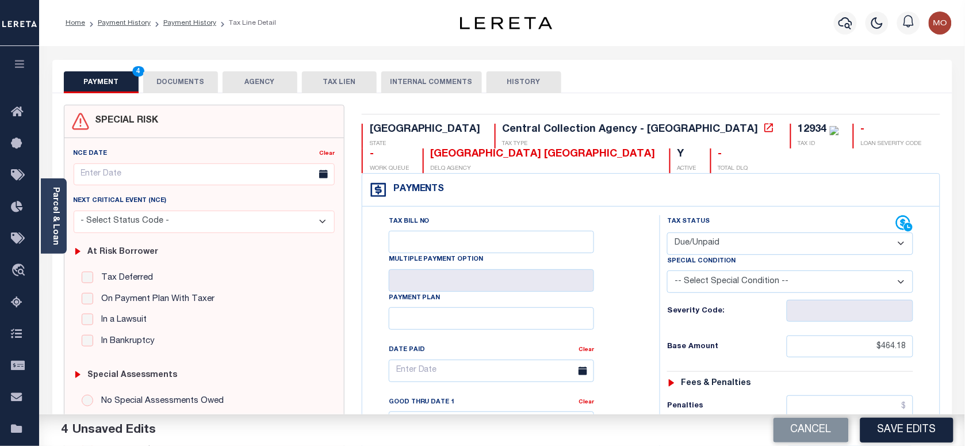
click at [798, 127] on div "12934" at bounding box center [812, 129] width 29 height 10
copy div "12934"
click at [181, 85] on button "DOCUMENTS" at bounding box center [180, 82] width 75 height 22
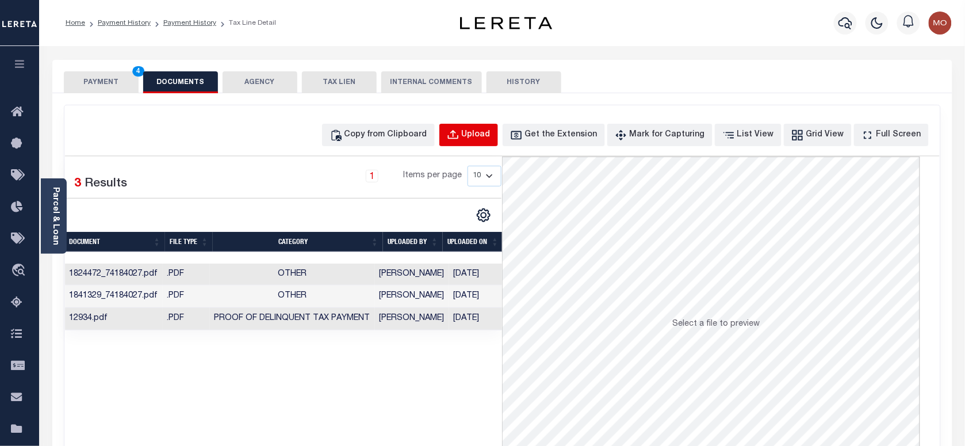
click at [475, 125] on button "Upload" at bounding box center [468, 135] width 59 height 22
select select "POP"
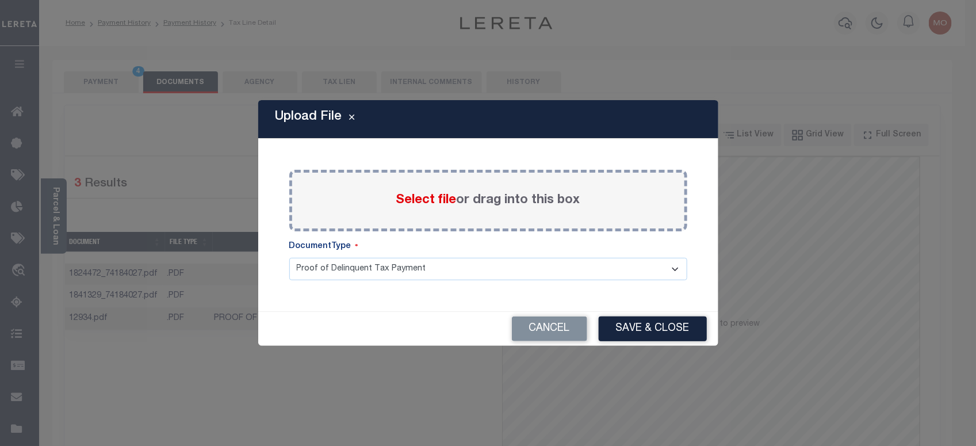
click at [409, 202] on span "Select file" at bounding box center [426, 200] width 60 height 13
click at [0, 0] on input "Select file or drag into this box" at bounding box center [0, 0] width 0 height 0
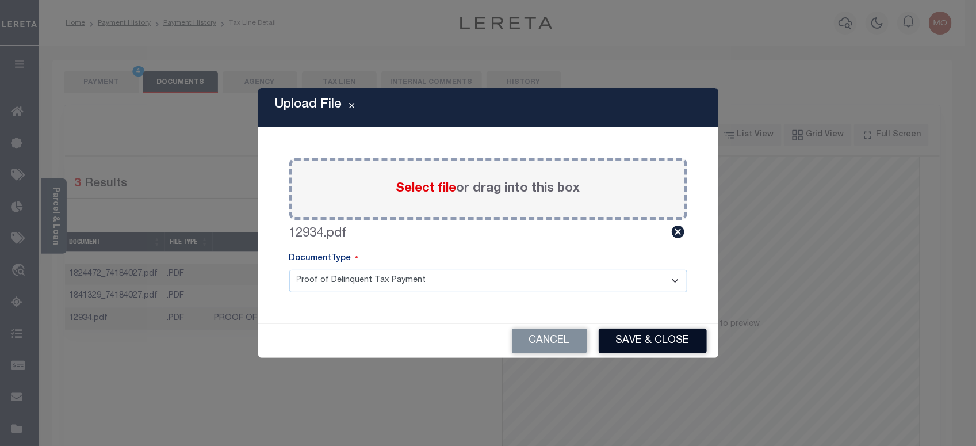
click at [624, 351] on button "Save & Close" at bounding box center [653, 340] width 108 height 25
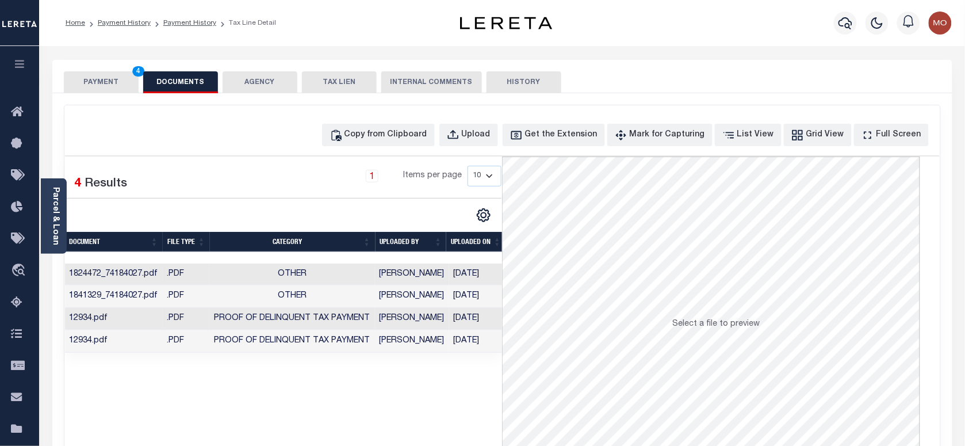
click at [79, 82] on button "PAYMENT 4" at bounding box center [101, 82] width 75 height 22
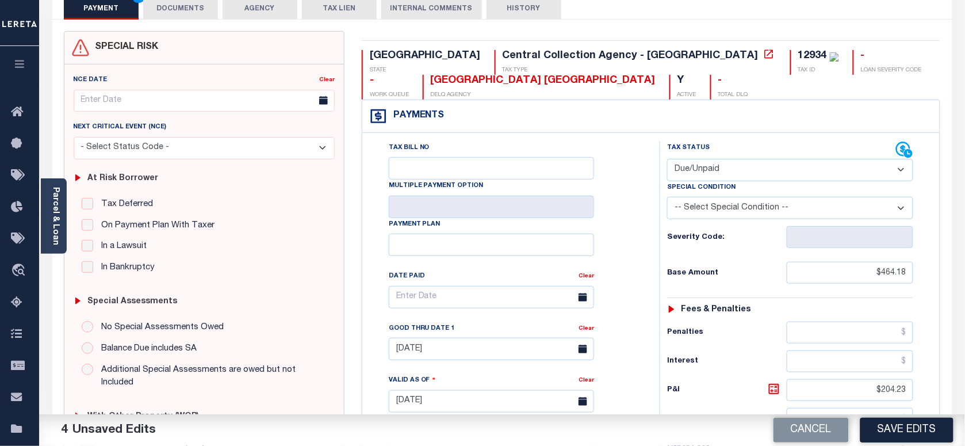
scroll to position [144, 0]
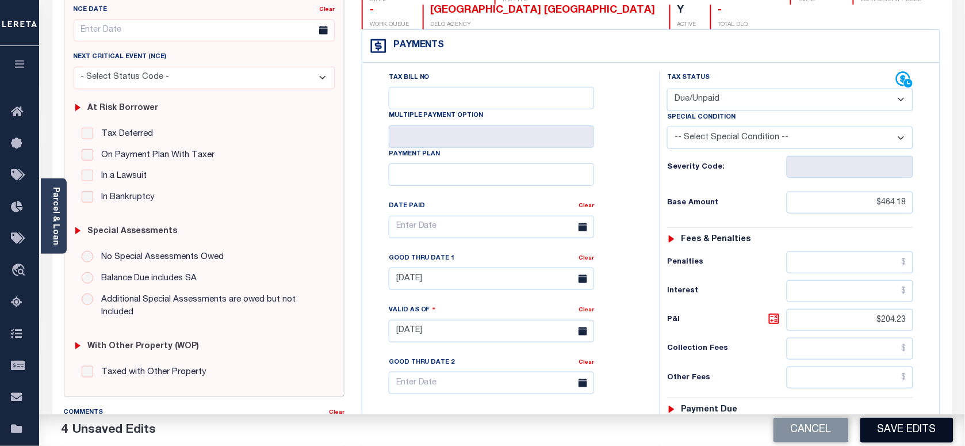
click at [900, 427] on button "Save Edits" at bounding box center [906, 429] width 93 height 25
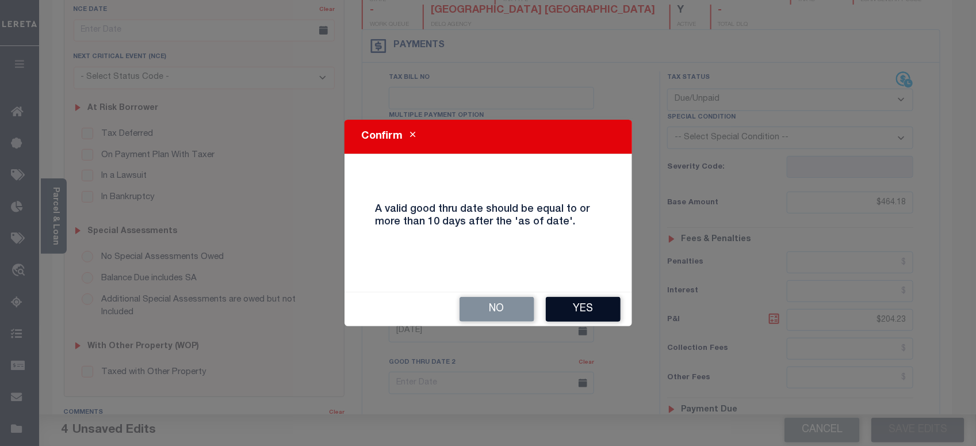
click at [590, 297] on button "Yes" at bounding box center [583, 309] width 75 height 25
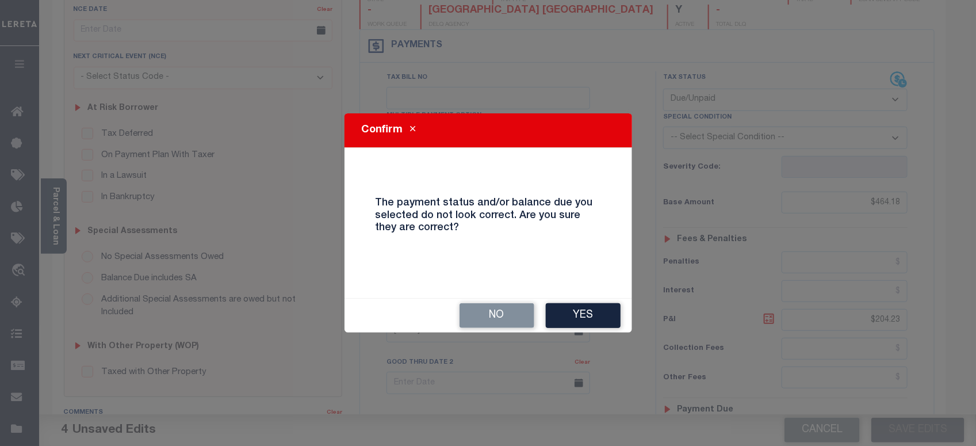
click at [582, 312] on button "Yes" at bounding box center [583, 315] width 75 height 25
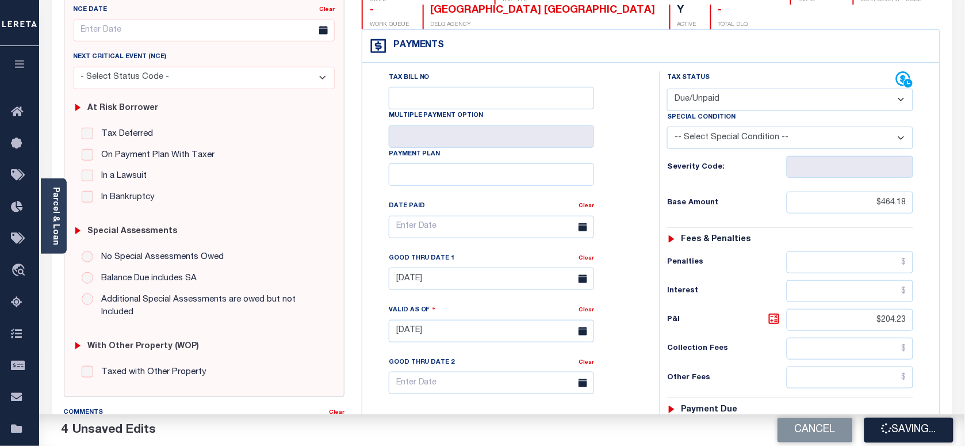
checkbox input "false"
type input "$464.18"
type input "$204.23"
type input "$668.41"
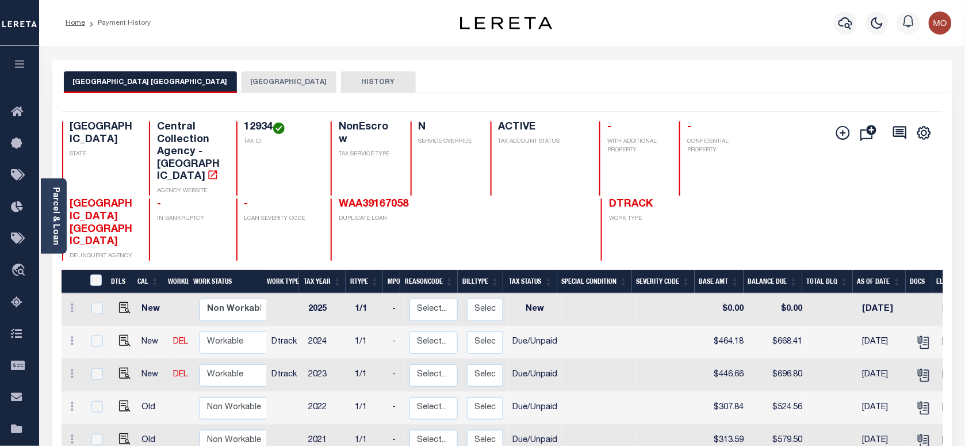
scroll to position [3, 0]
click at [120, 364] on img "" at bounding box center [124, 369] width 11 height 11
checkbox input "true"
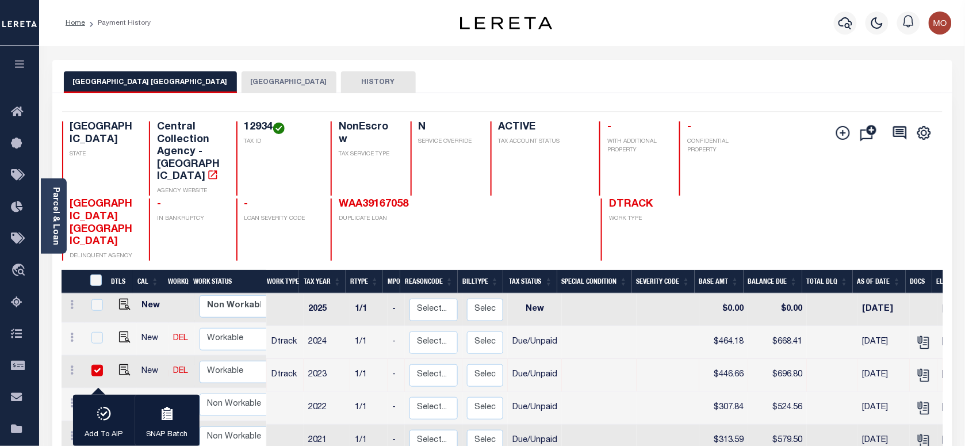
scroll to position [1, 0]
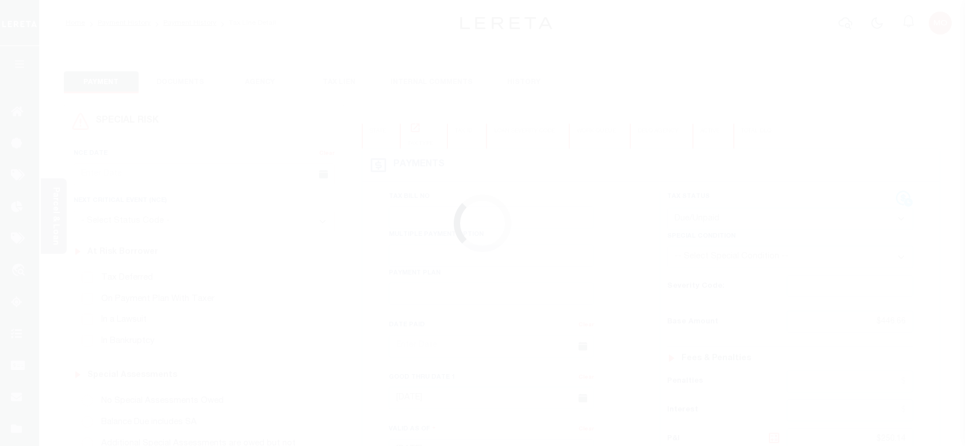
select select "DUE"
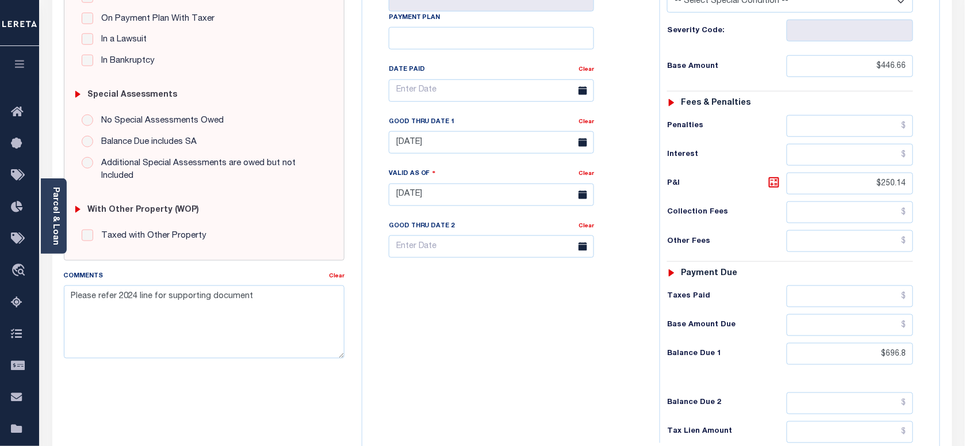
scroll to position [287, 0]
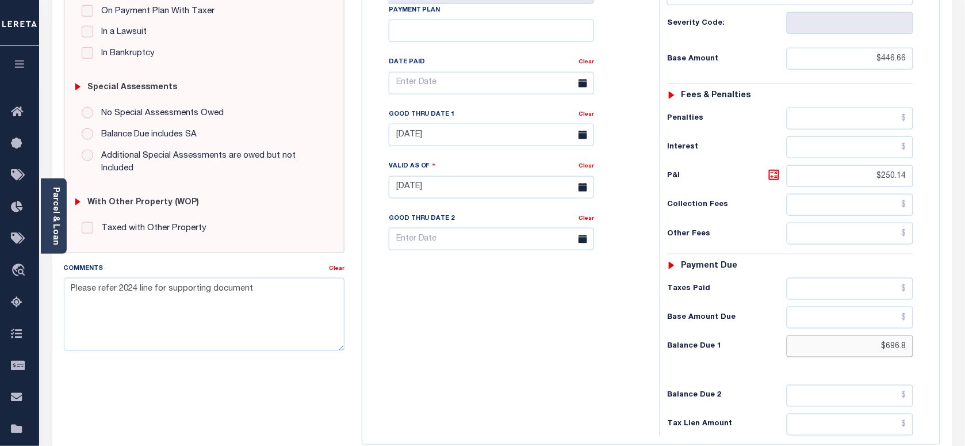
drag, startPoint x: 866, startPoint y: 355, endPoint x: 949, endPoint y: 352, distance: 83.4
click at [949, 352] on div "SPECIAL RISK NCE Date Clear" at bounding box center [502, 186] width 900 height 761
paste input "707.51"
type input "$707.51"
type input "[DATE]"
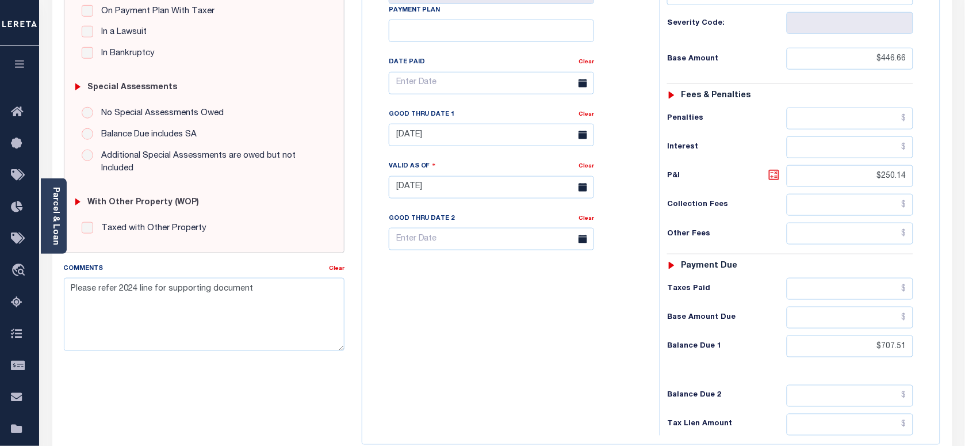
click at [775, 178] on icon at bounding box center [773, 174] width 7 height 7
type input "$260.85"
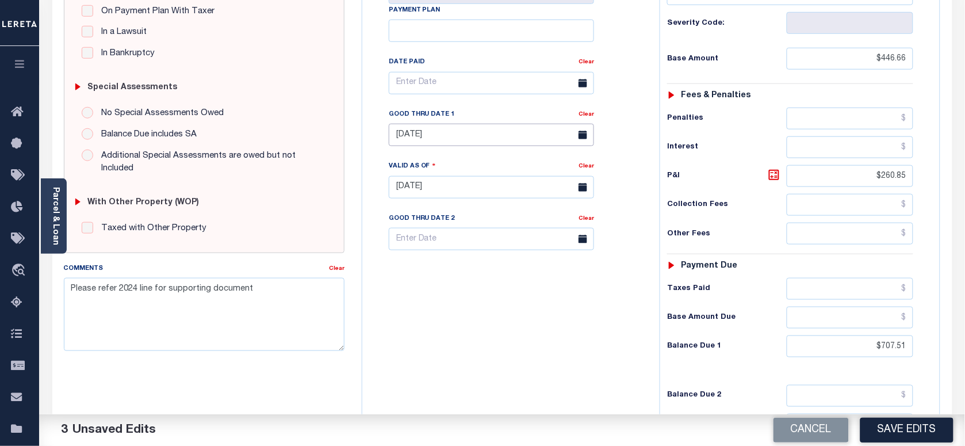
click at [425, 135] on input "[DATE]" at bounding box center [491, 135] width 205 height 22
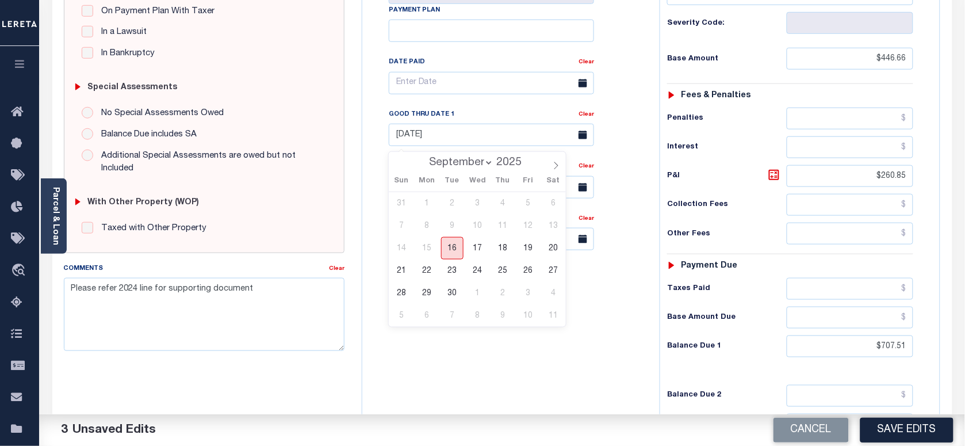
click at [454, 249] on span "16" at bounding box center [452, 248] width 22 height 22
type input "[DATE]"
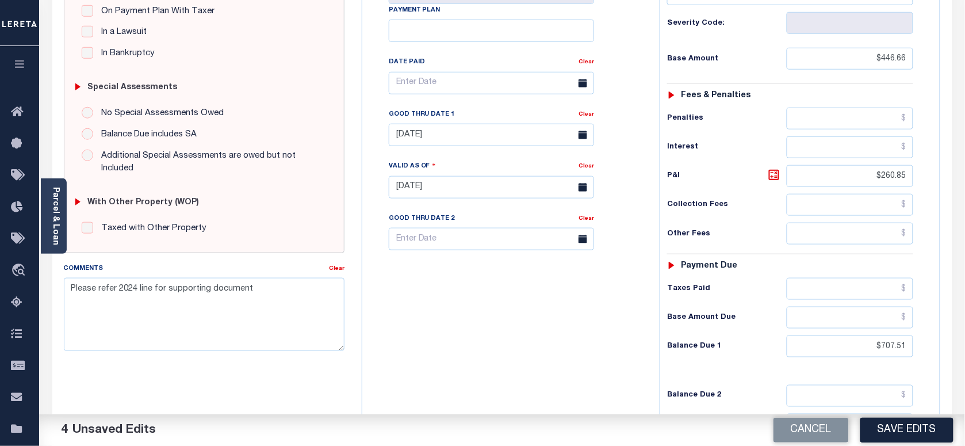
click at [447, 344] on div "Tax Bill No Multiple Payment Option Payment Plan Clear" at bounding box center [508, 182] width 286 height 508
click at [889, 434] on button "Save Edits" at bounding box center [906, 429] width 93 height 25
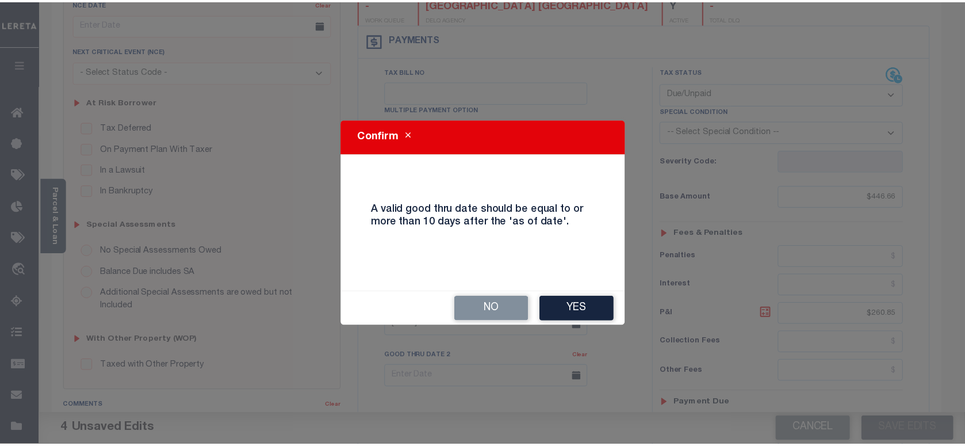
scroll to position [144, 0]
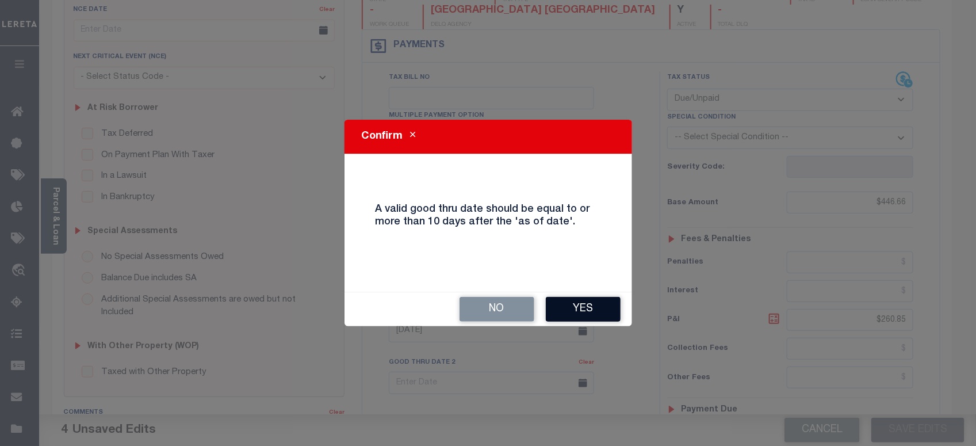
click at [579, 297] on button "Yes" at bounding box center [583, 309] width 75 height 25
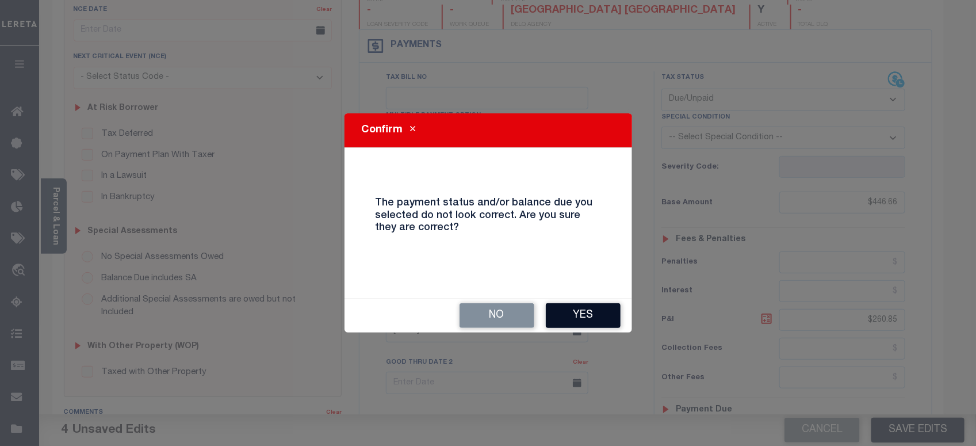
click at [579, 310] on button "Yes" at bounding box center [583, 315] width 75 height 25
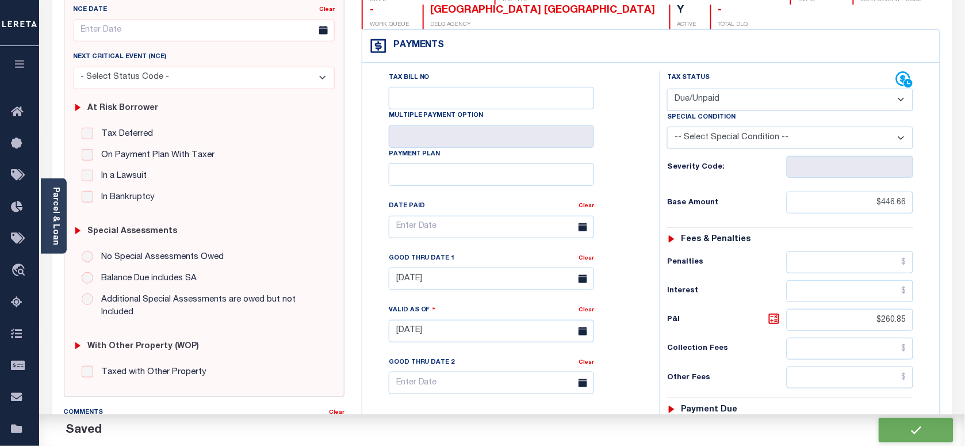
checkbox input "false"
type textarea "Please refer 2024 line for supporting document"
type input "$446.66"
type input "$260.85"
type input "$707.51"
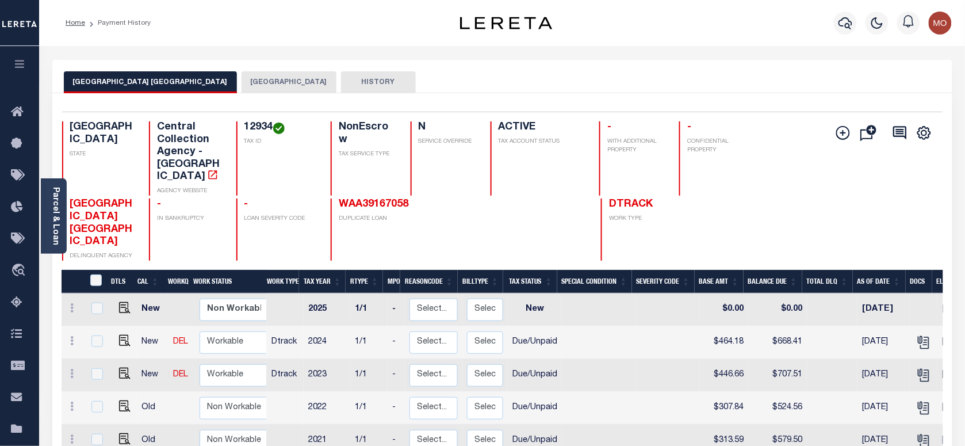
scroll to position [144, 0]
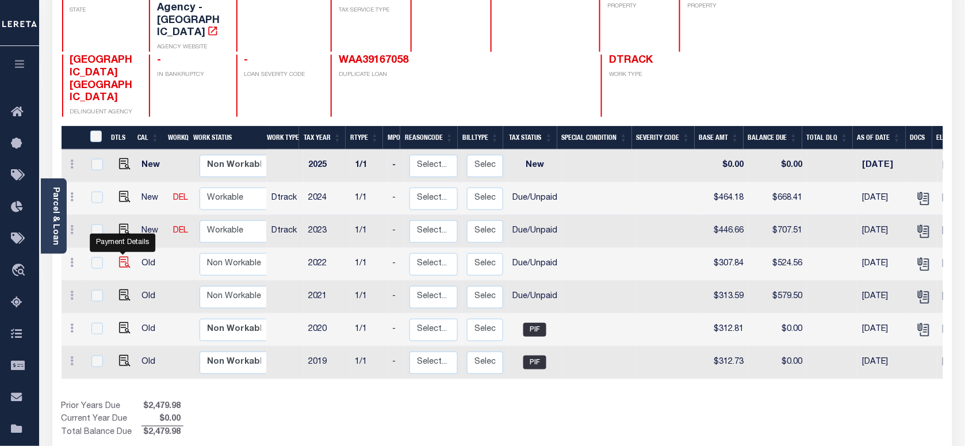
click at [122, 256] on img "" at bounding box center [124, 261] width 11 height 11
checkbox input "true"
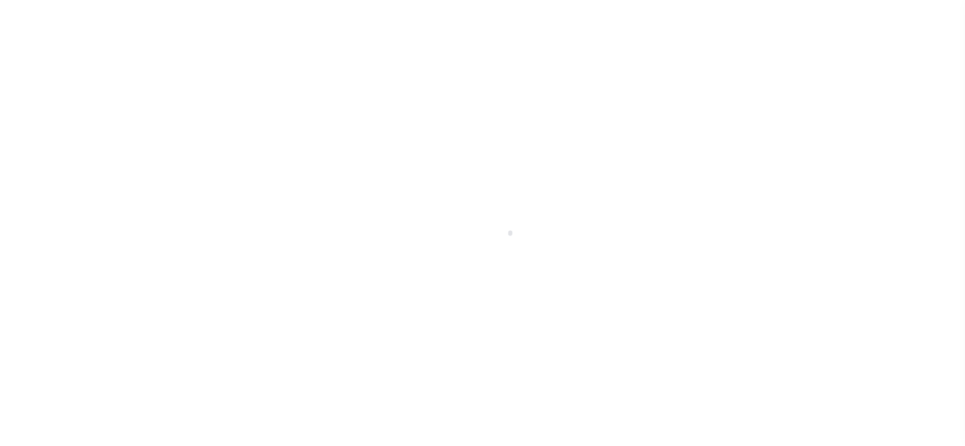
checkbox input "false"
type textarea "Please refer 2024 line for supporting document"
type input "07/31/2025"
type input "[DATE]"
select select "DUE"
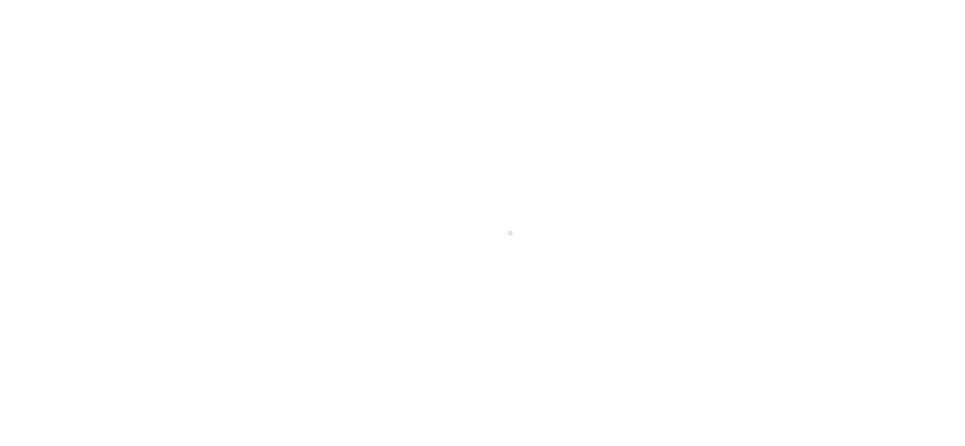
type input "$307.84"
type input "$216.72"
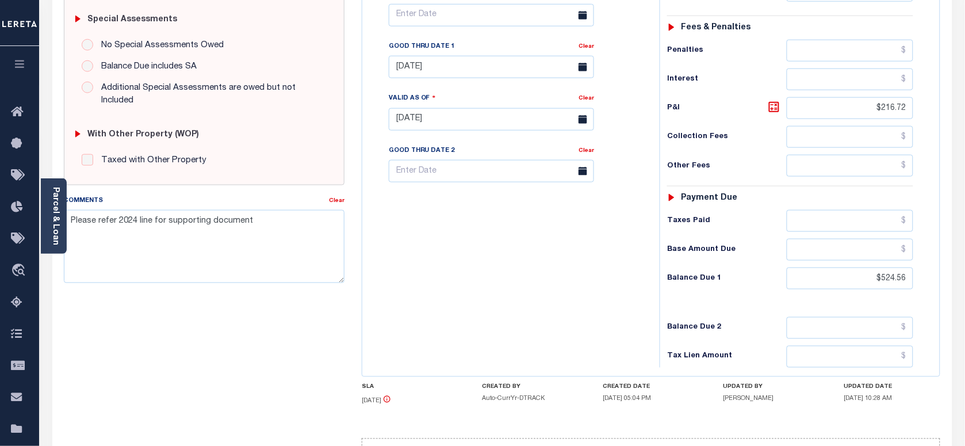
scroll to position [359, 0]
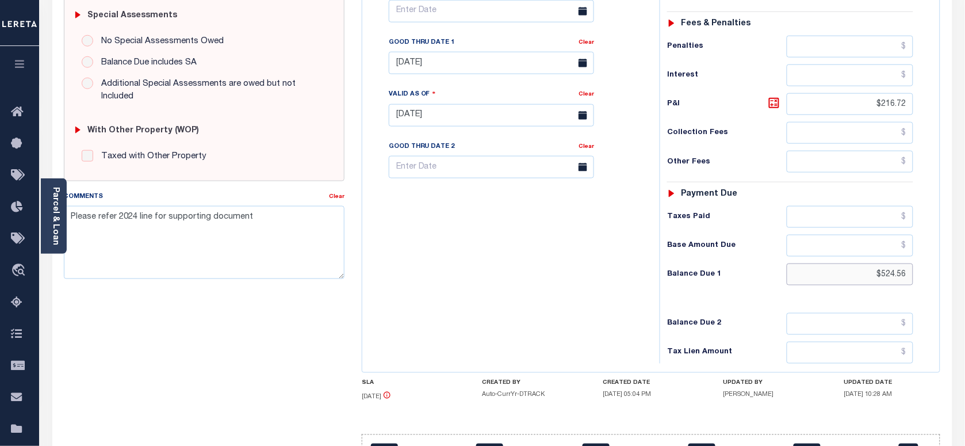
drag, startPoint x: 875, startPoint y: 283, endPoint x: 929, endPoint y: 283, distance: 54.0
click at [926, 285] on div "Tax Status Status - Select Status Code -" at bounding box center [793, 110] width 269 height 508
paste input "531.94"
type input "$531.94"
type input "[DATE]"
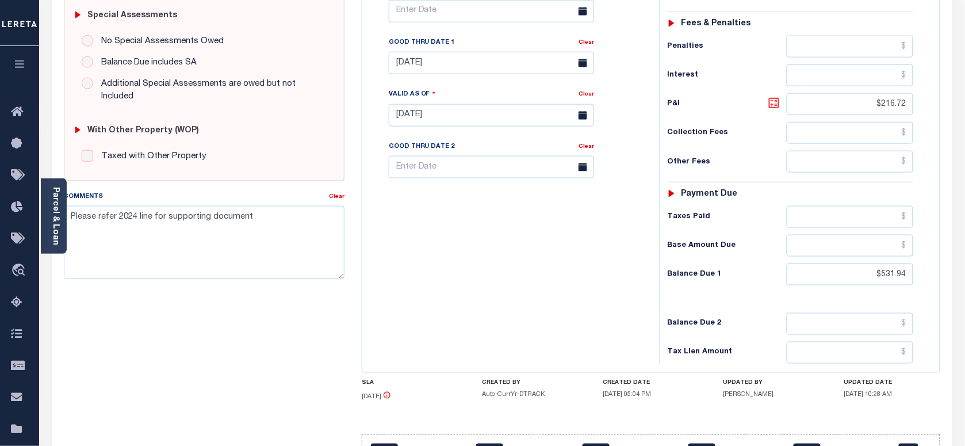
click at [772, 108] on icon at bounding box center [774, 103] width 14 height 14
type input "$224.10"
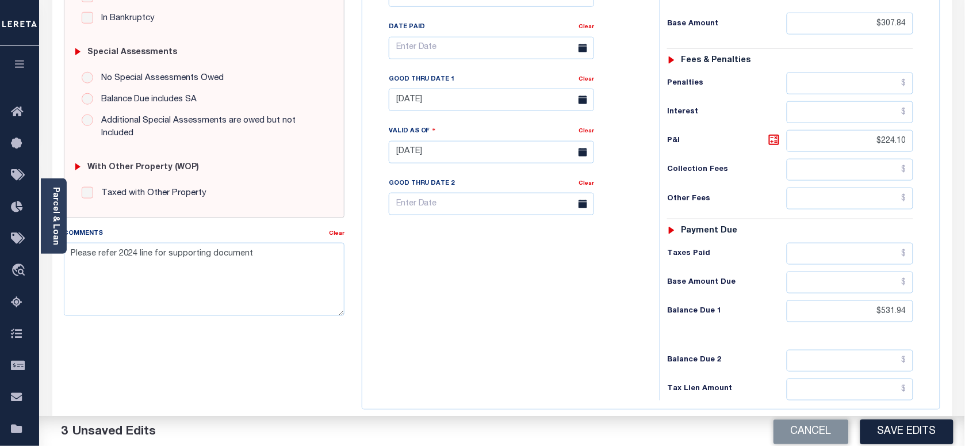
scroll to position [287, 0]
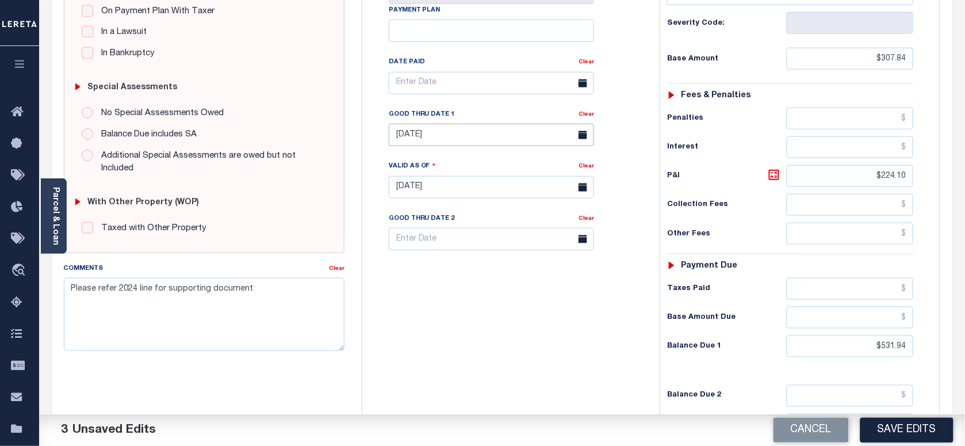
click at [432, 132] on input "[DATE]" at bounding box center [491, 135] width 205 height 22
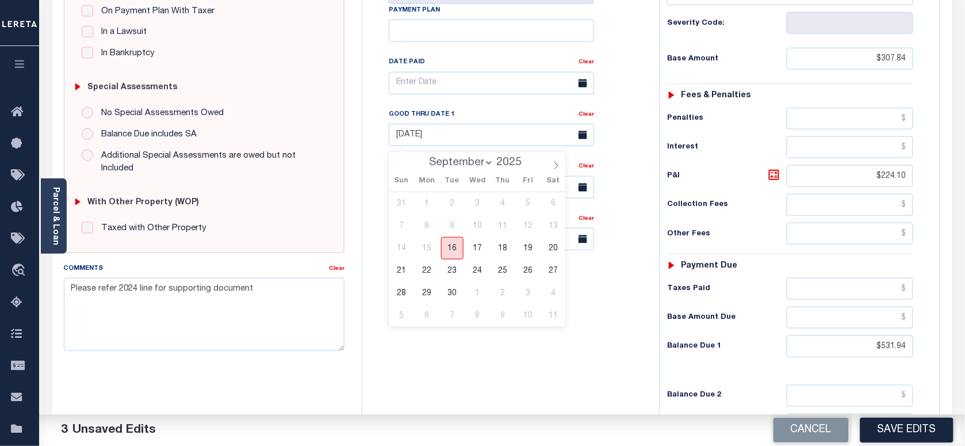
click at [458, 243] on span "16" at bounding box center [452, 248] width 22 height 22
type input "[DATE]"
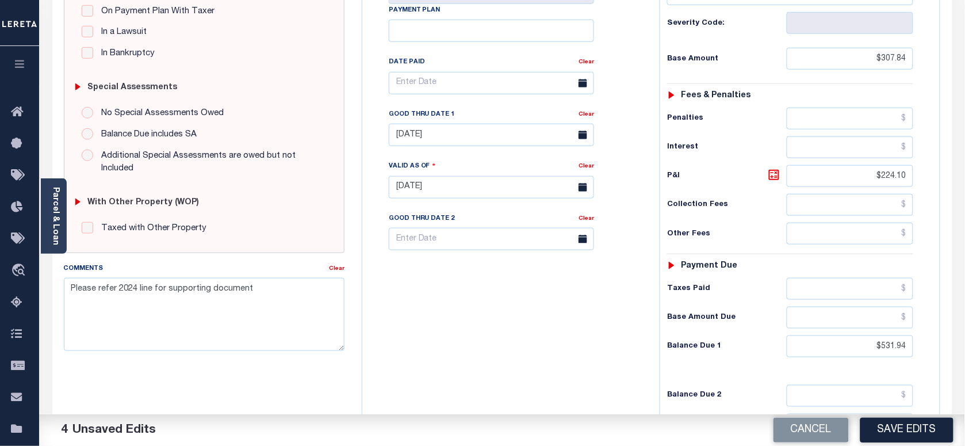
click at [480, 296] on div "Tax Bill No Multiple Payment Option Payment Plan Clear" at bounding box center [508, 182] width 286 height 508
click at [917, 426] on button "Save Edits" at bounding box center [906, 429] width 93 height 25
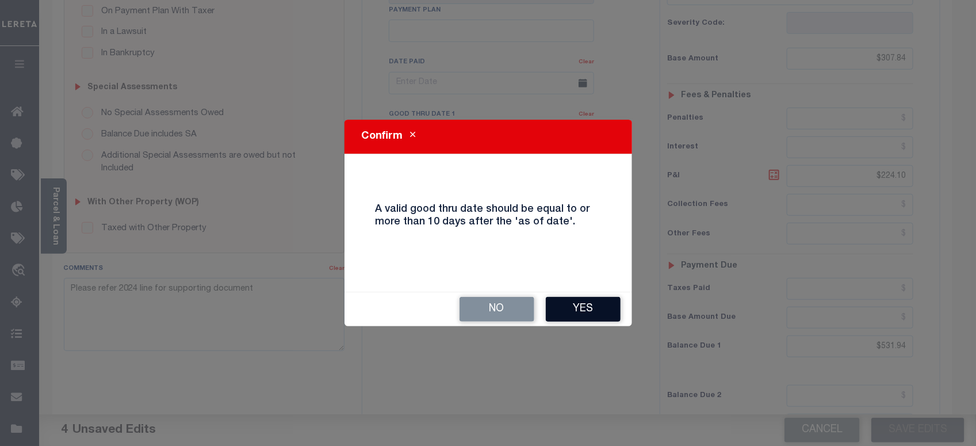
click at [582, 304] on button "Yes" at bounding box center [583, 309] width 75 height 25
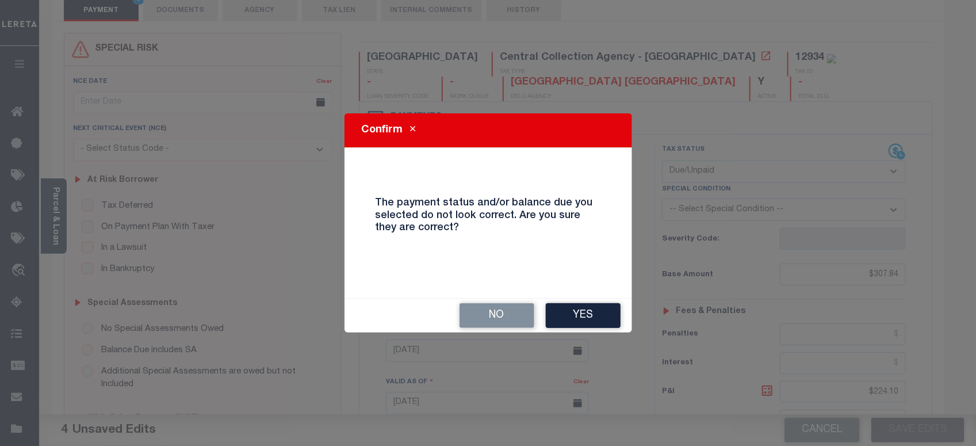
click at [578, 306] on button "Yes" at bounding box center [583, 315] width 75 height 25
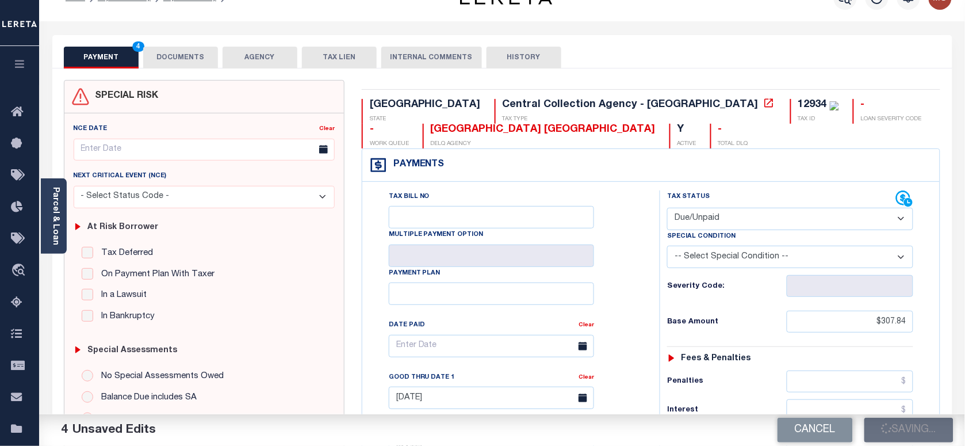
scroll to position [0, 0]
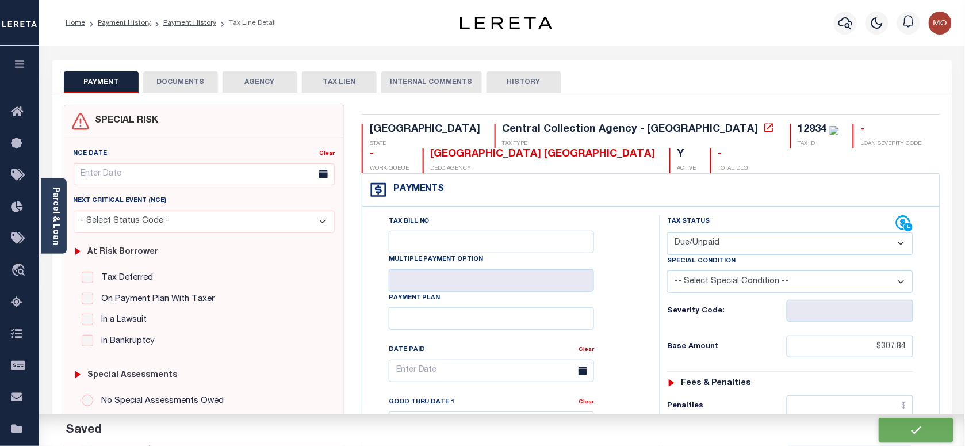
checkbox input "false"
type textarea "Please refer 2024 line for supporting document"
type input "$307.84"
type input "$224.1"
type input "$531.94"
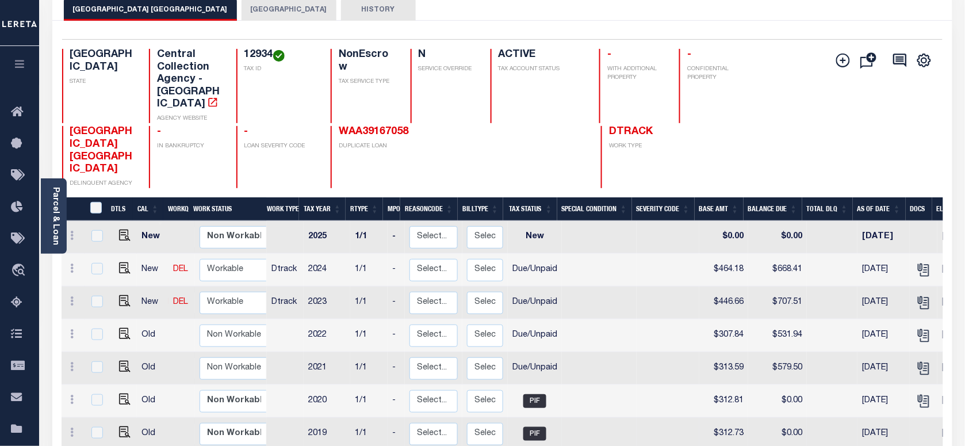
scroll to position [216, 0]
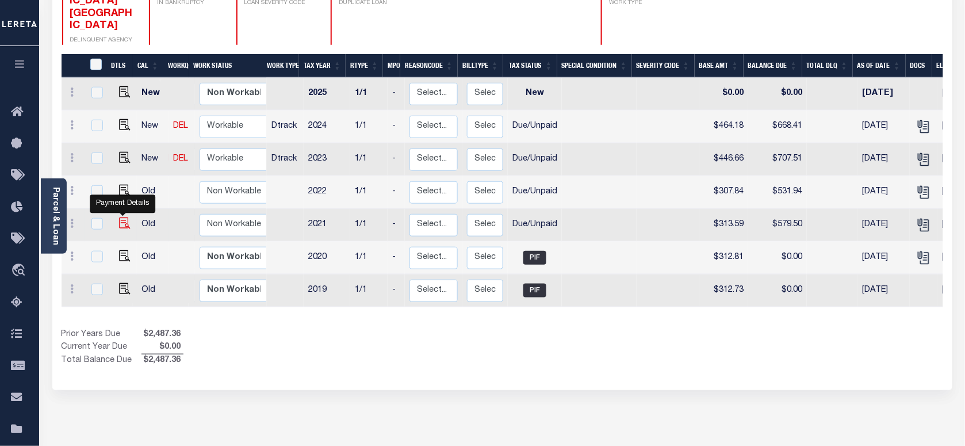
click at [122, 217] on img "" at bounding box center [124, 222] width 11 height 11
checkbox input "true"
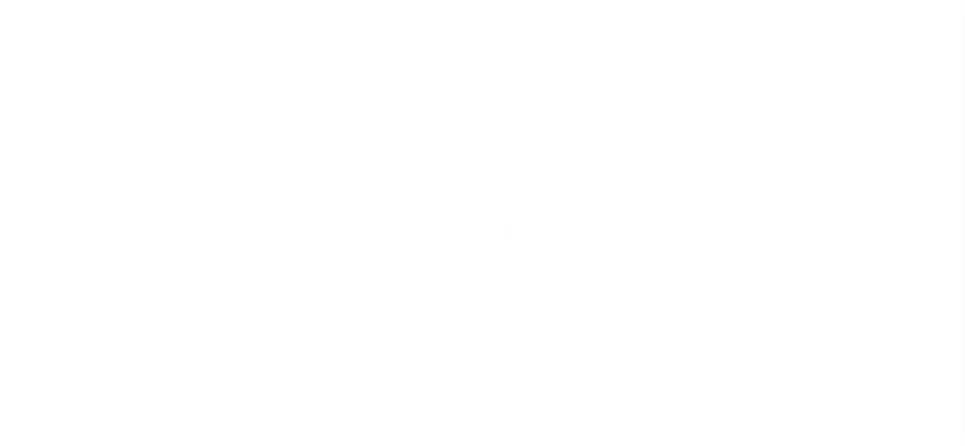
select select "DUE"
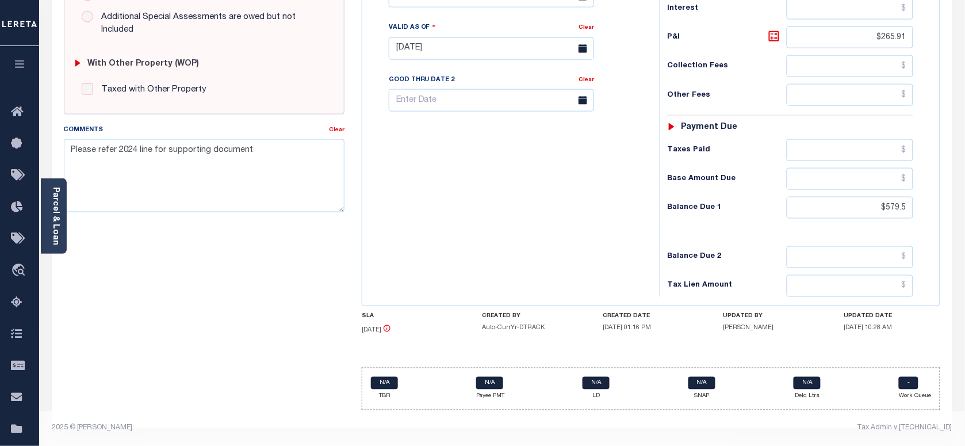
scroll to position [431, 0]
drag, startPoint x: 870, startPoint y: 208, endPoint x: 975, endPoint y: 193, distance: 106.4
click at [964, 202] on html "Home Payment History Payment History Tax Line Detail Profile Sign out" at bounding box center [482, 10] width 965 height 872
paste input "587.02"
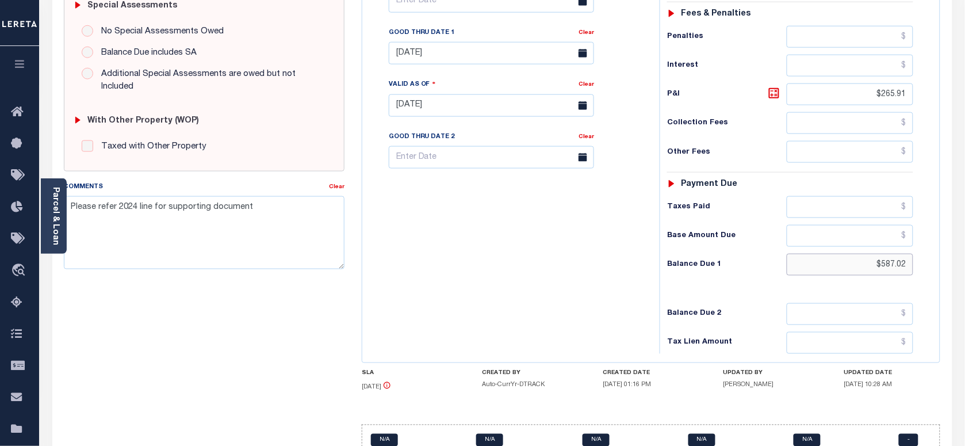
scroll to position [287, 0]
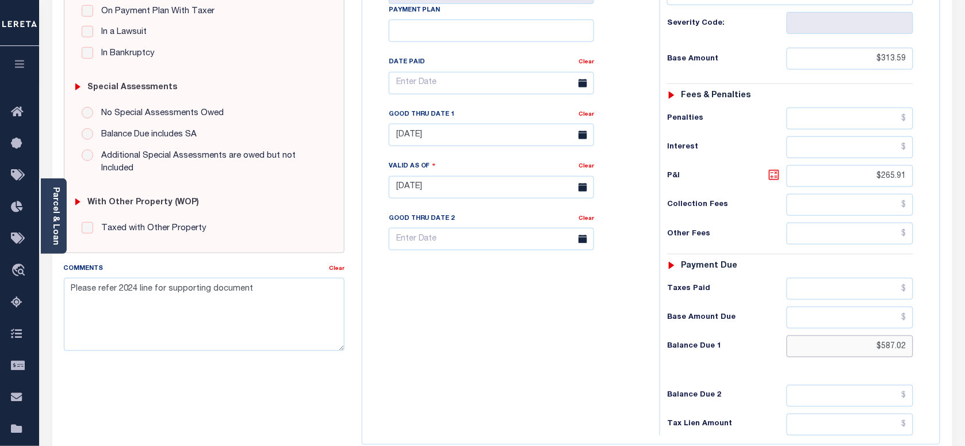
type input "$587.02"
type input "[DATE]"
click at [774, 177] on icon at bounding box center [774, 175] width 14 height 14
type input "$273.43"
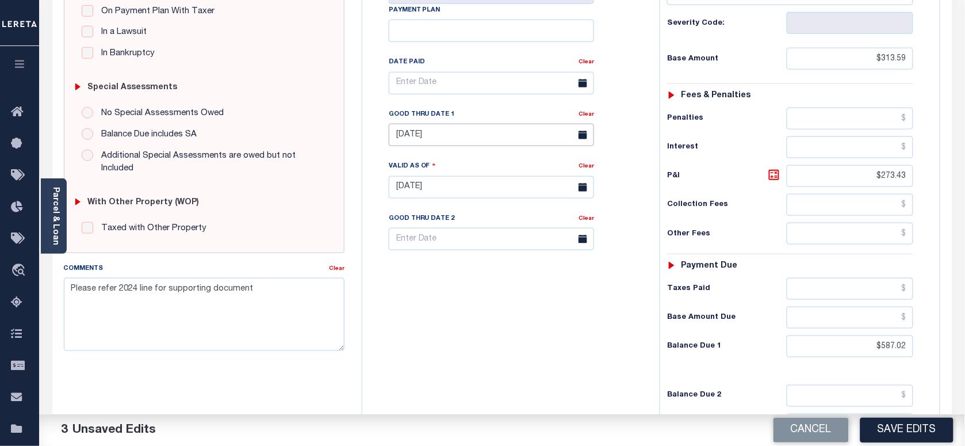
click at [458, 144] on input "[DATE]" at bounding box center [491, 135] width 205 height 22
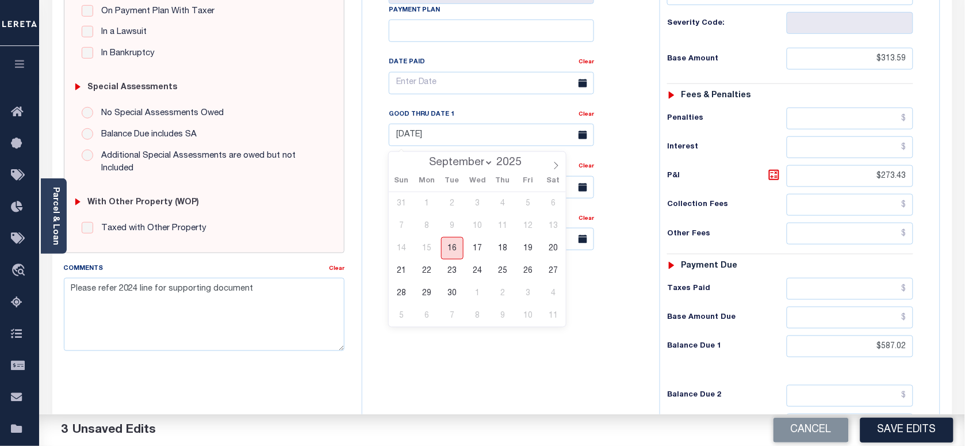
click at [452, 248] on span "16" at bounding box center [452, 248] width 22 height 22
type input "[DATE]"
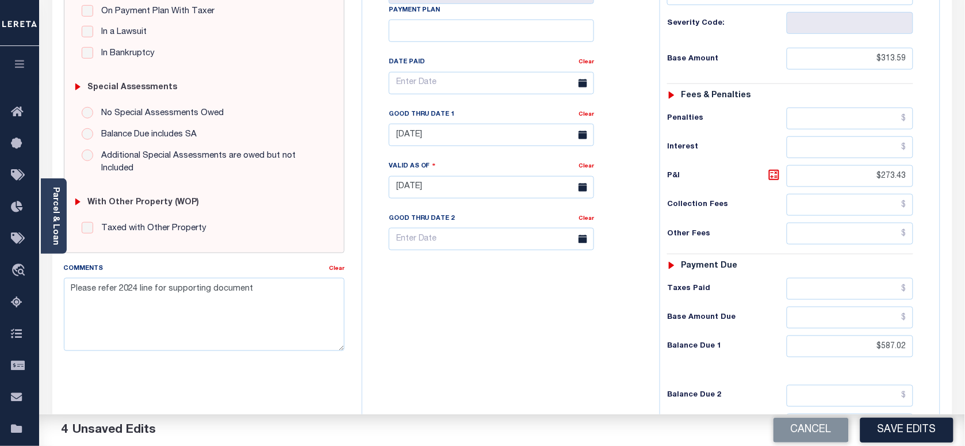
drag, startPoint x: 475, startPoint y: 320, endPoint x: 719, endPoint y: 348, distance: 245.4
click at [475, 320] on div "Tax Bill No Multiple Payment Option Payment Plan Clear" at bounding box center [508, 182] width 286 height 508
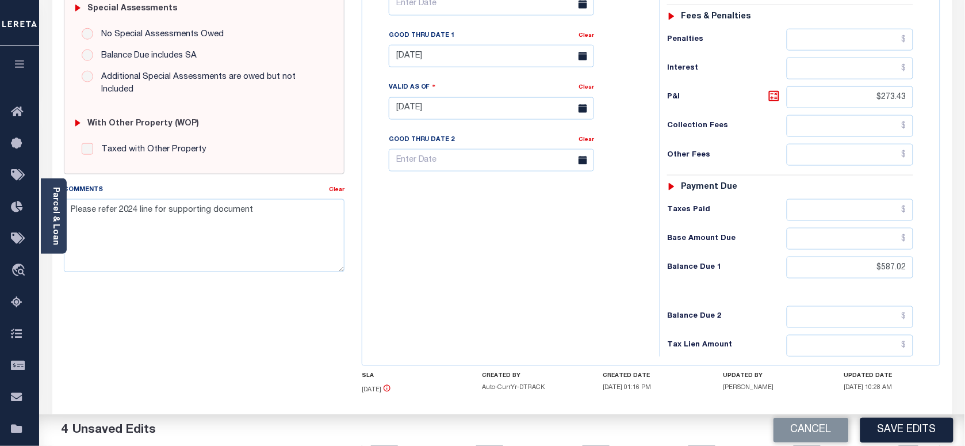
scroll to position [431, 0]
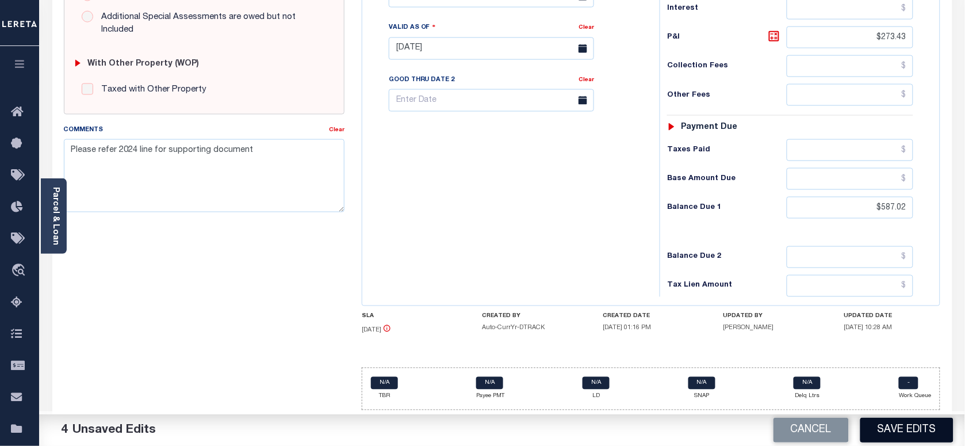
click at [892, 431] on button "Save Edits" at bounding box center [906, 429] width 93 height 25
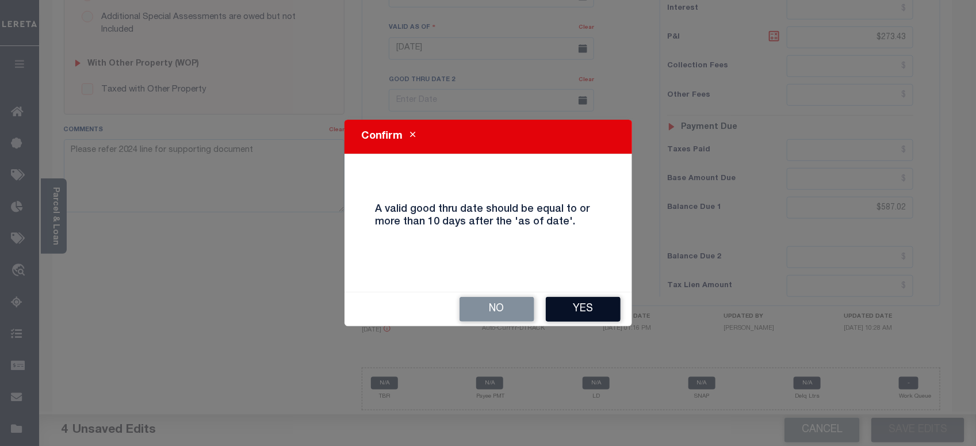
click at [551, 320] on button "Yes" at bounding box center [583, 309] width 75 height 25
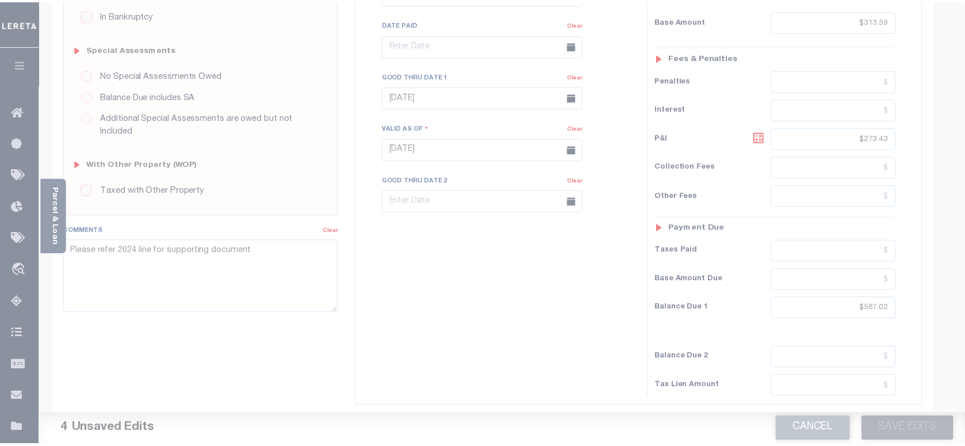
scroll to position [287, 0]
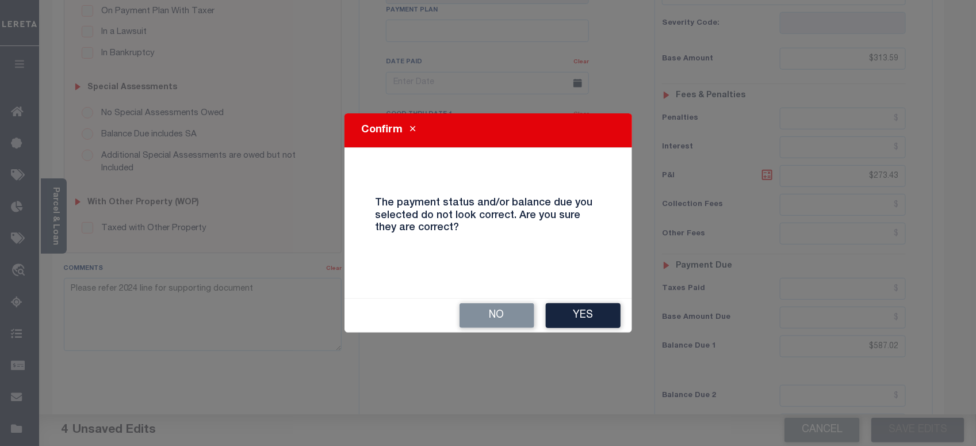
click at [561, 329] on div "No Yes" at bounding box center [487, 315] width 287 height 34
click at [575, 319] on button "Yes" at bounding box center [583, 315] width 75 height 25
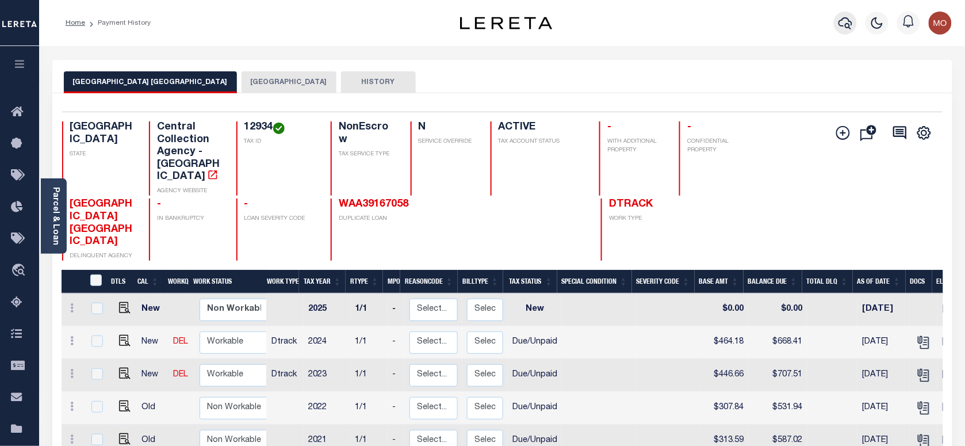
click at [848, 33] on button "button" at bounding box center [845, 22] width 23 height 23
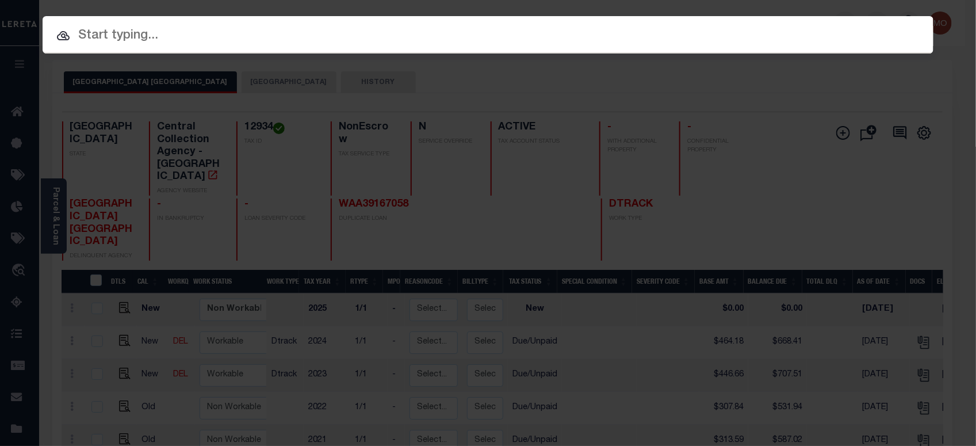
click at [189, 41] on input "text" at bounding box center [488, 36] width 891 height 20
paste input "720005218"
type input "720005218"
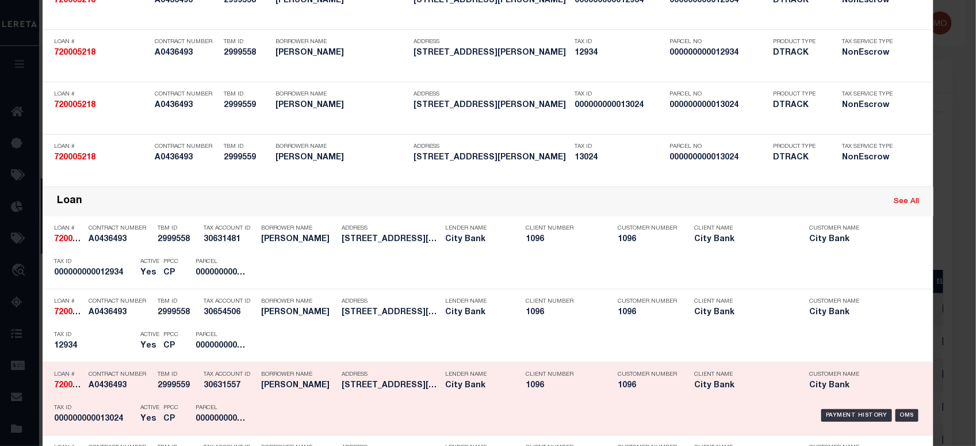
scroll to position [216, 0]
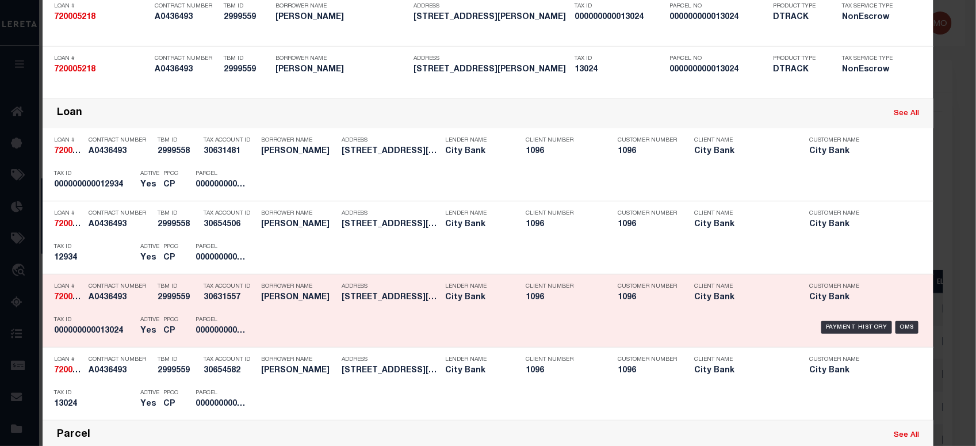
click at [163, 331] on h5 "CP" at bounding box center [170, 331] width 15 height 10
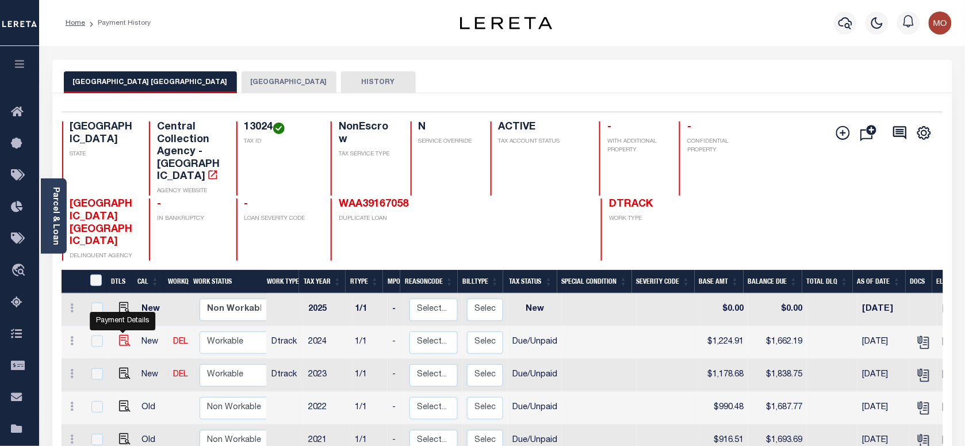
click at [121, 335] on img "" at bounding box center [124, 340] width 11 height 11
checkbox input "true"
